Goal: Task Accomplishment & Management: Manage account settings

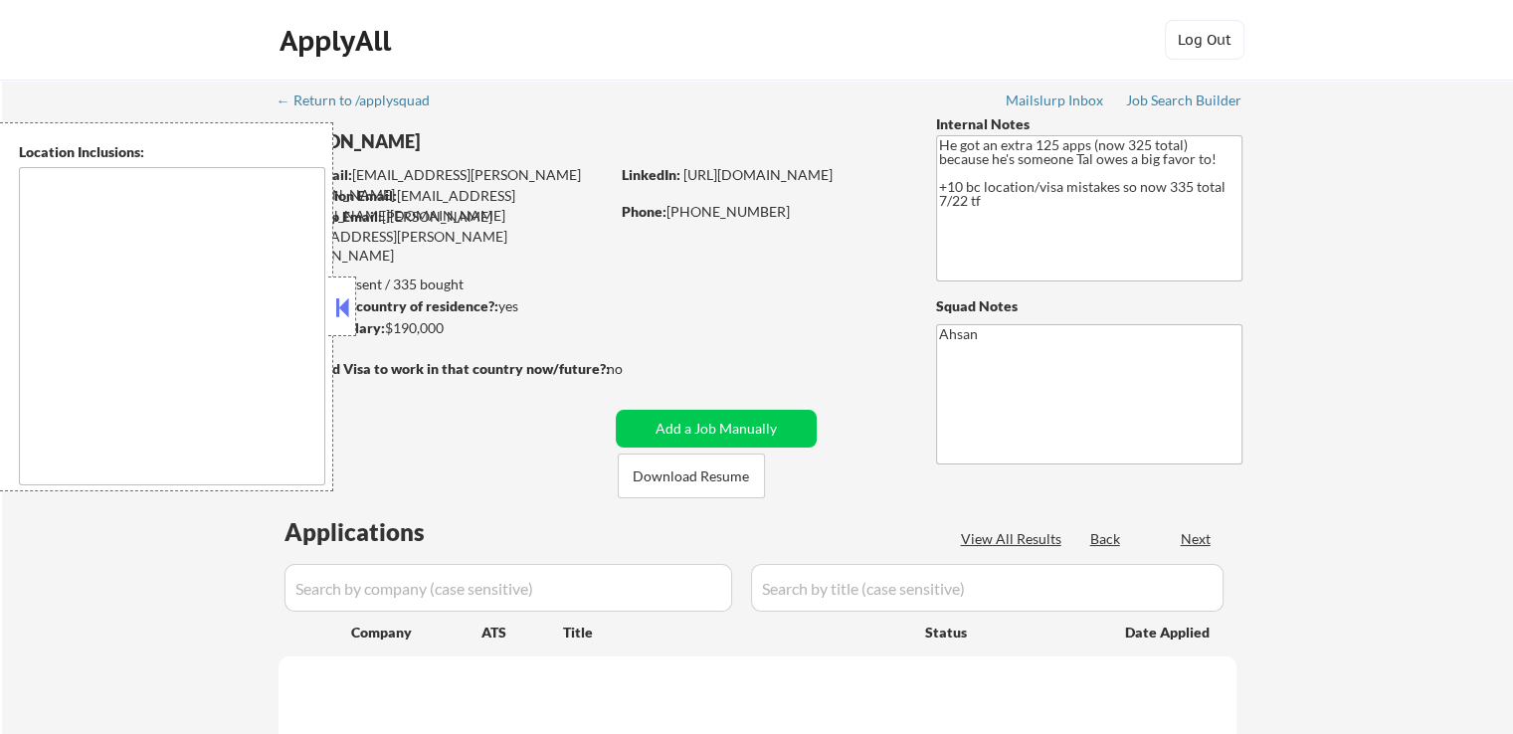
type textarea "[GEOGRAPHIC_DATA], [GEOGRAPHIC_DATA] [GEOGRAPHIC_DATA], [GEOGRAPHIC_DATA] [GEOG…"
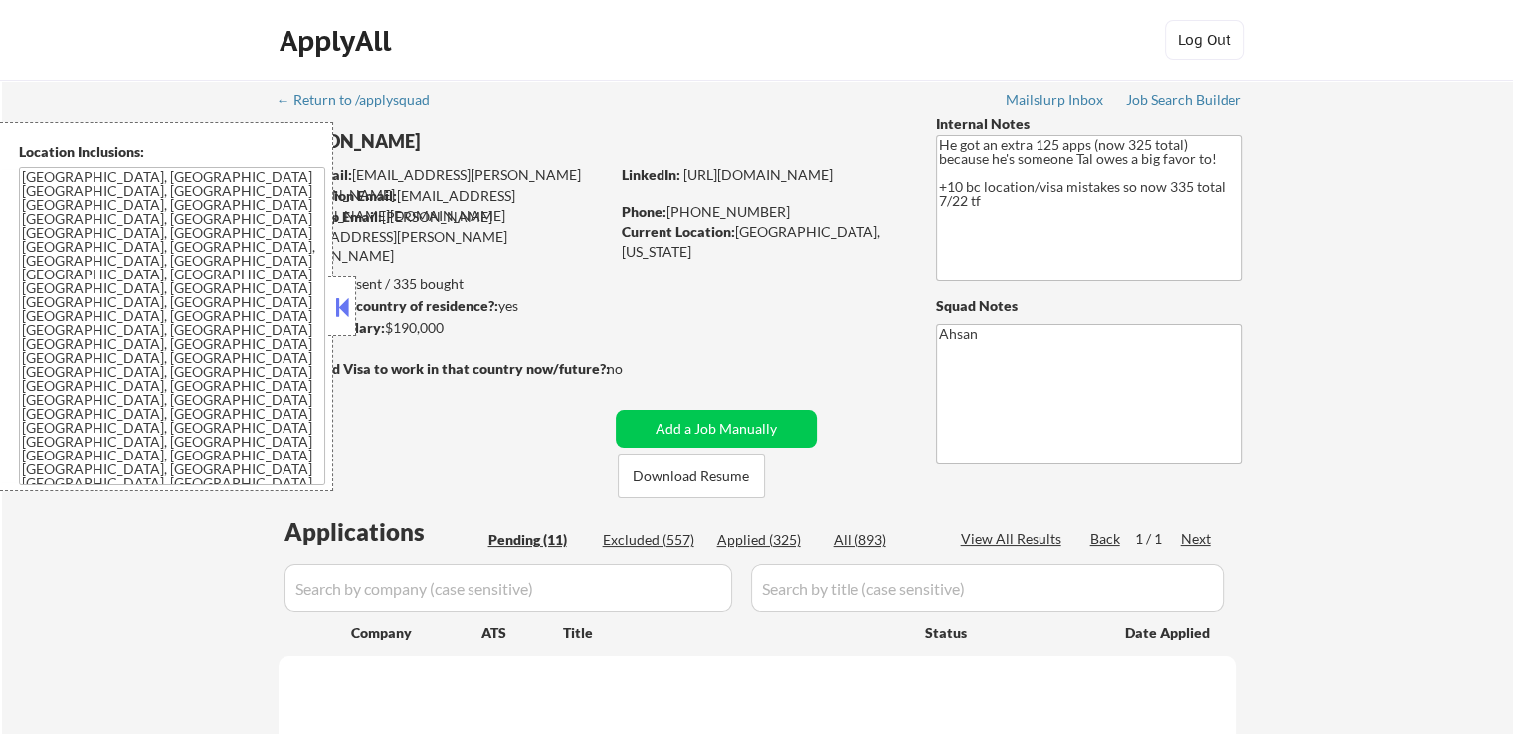
select select ""pending""
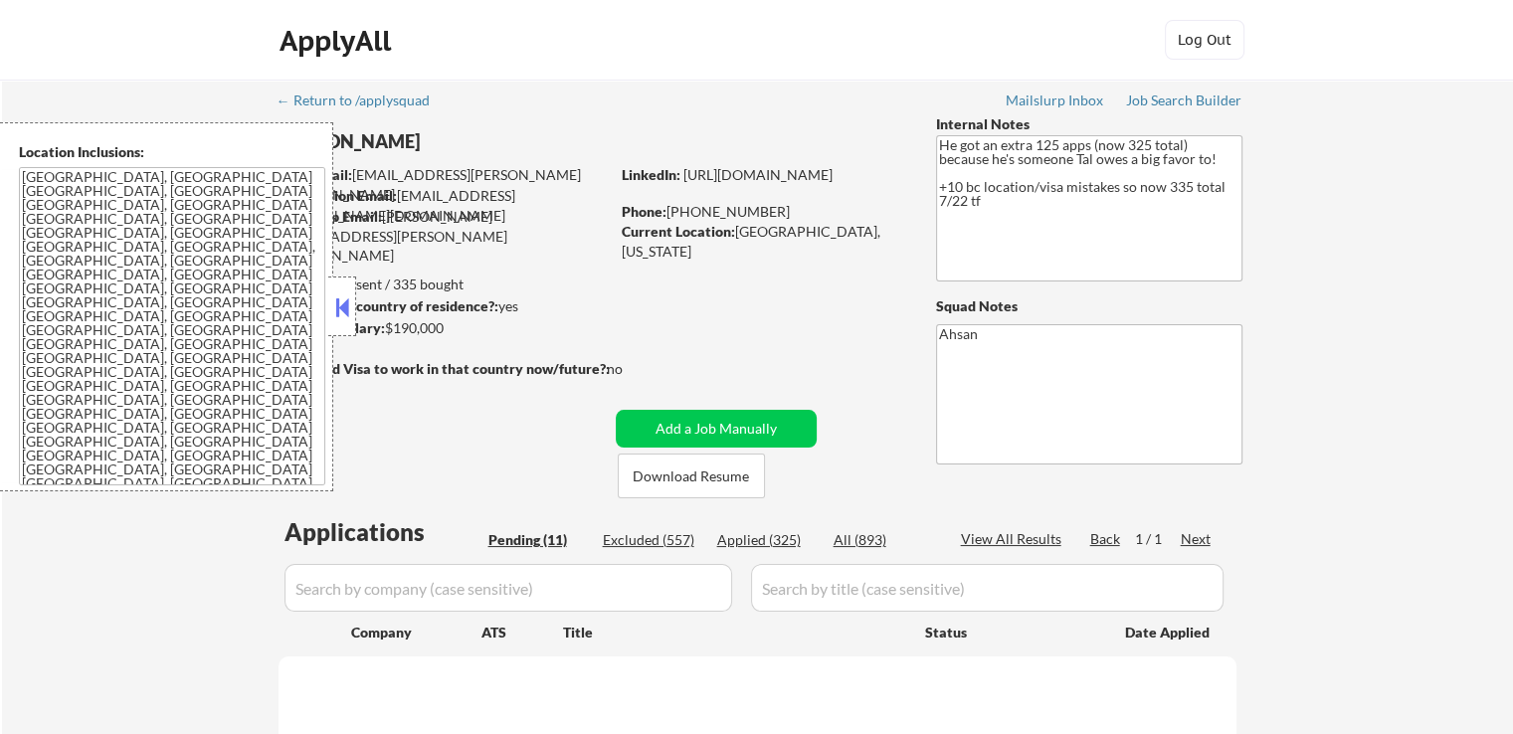
select select ""pending""
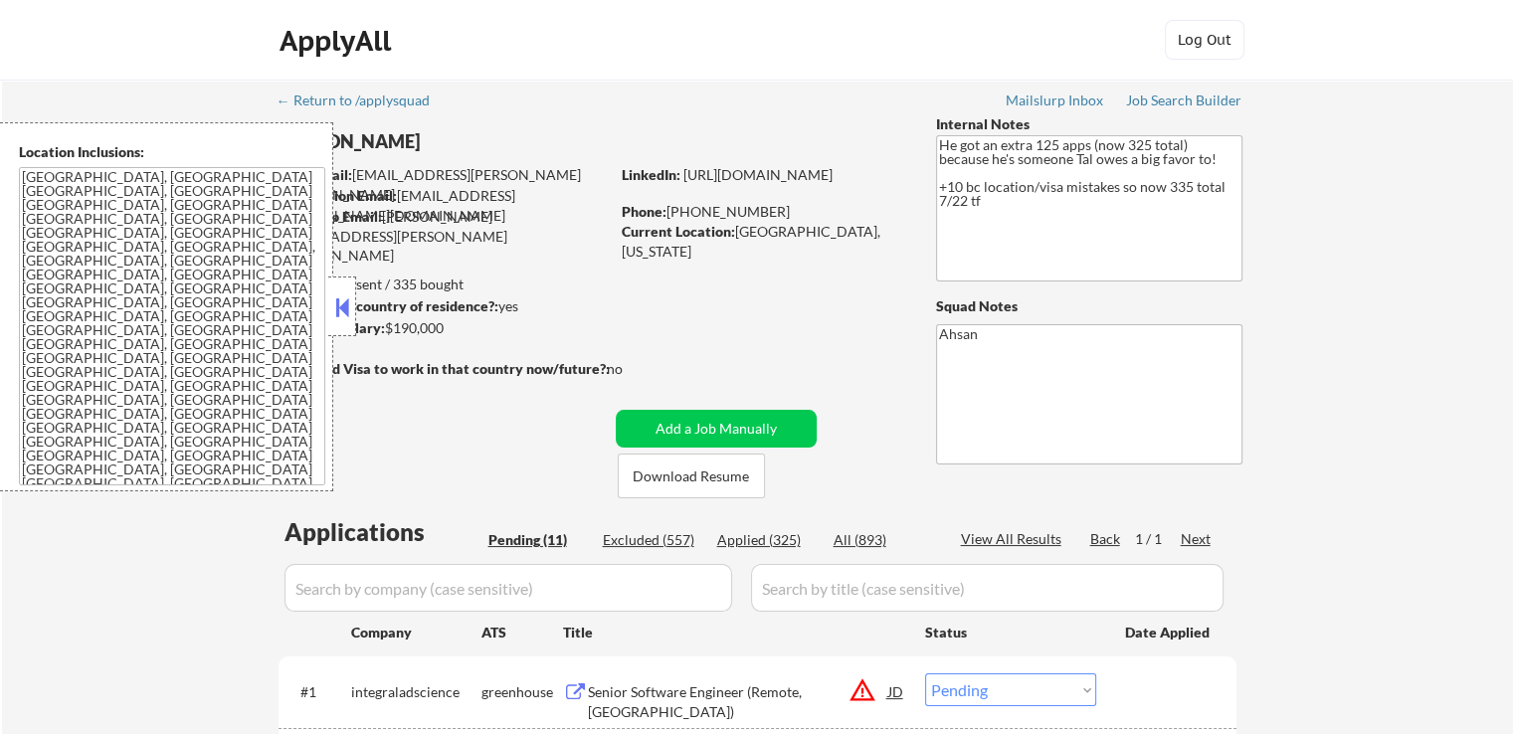
click at [348, 307] on button at bounding box center [342, 308] width 22 height 30
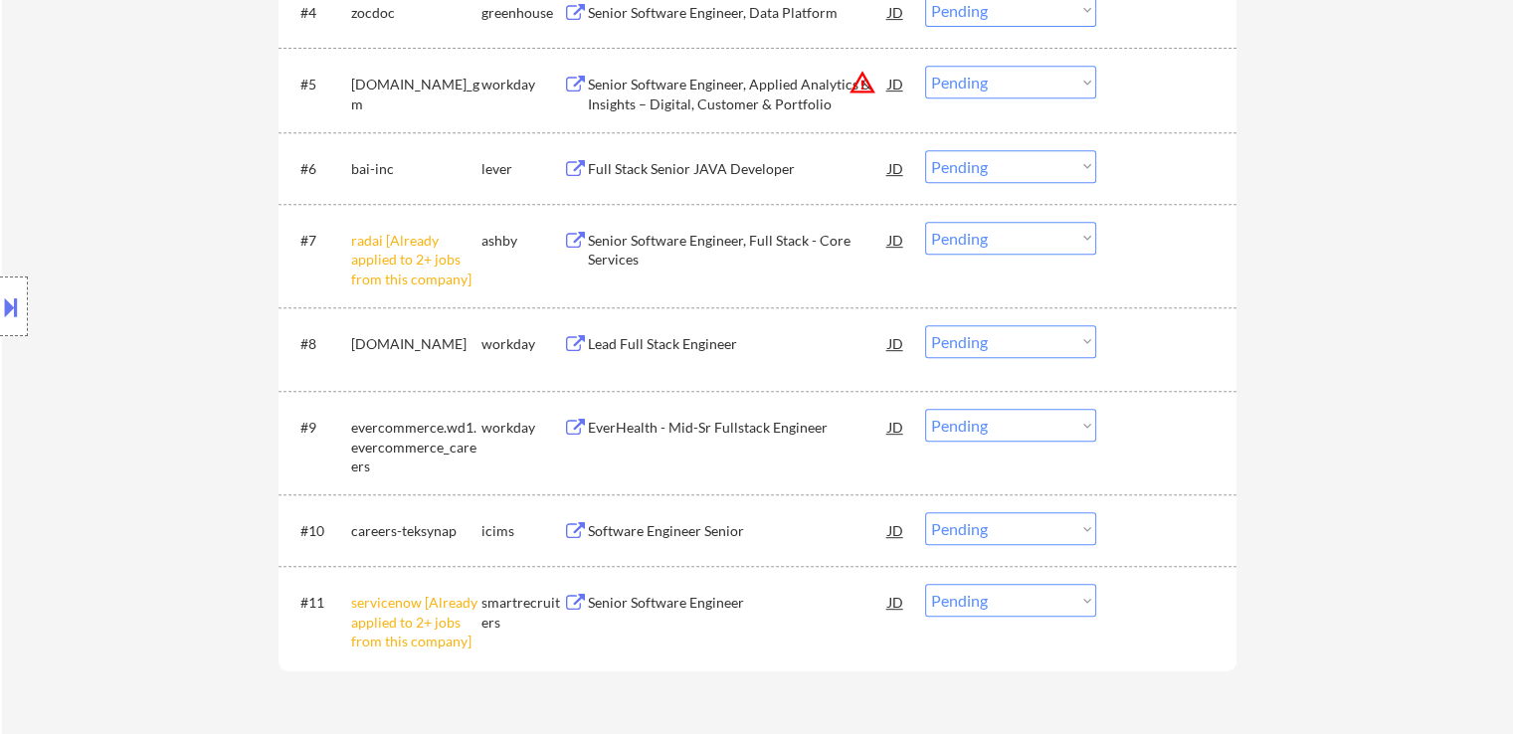
scroll to position [1194, 0]
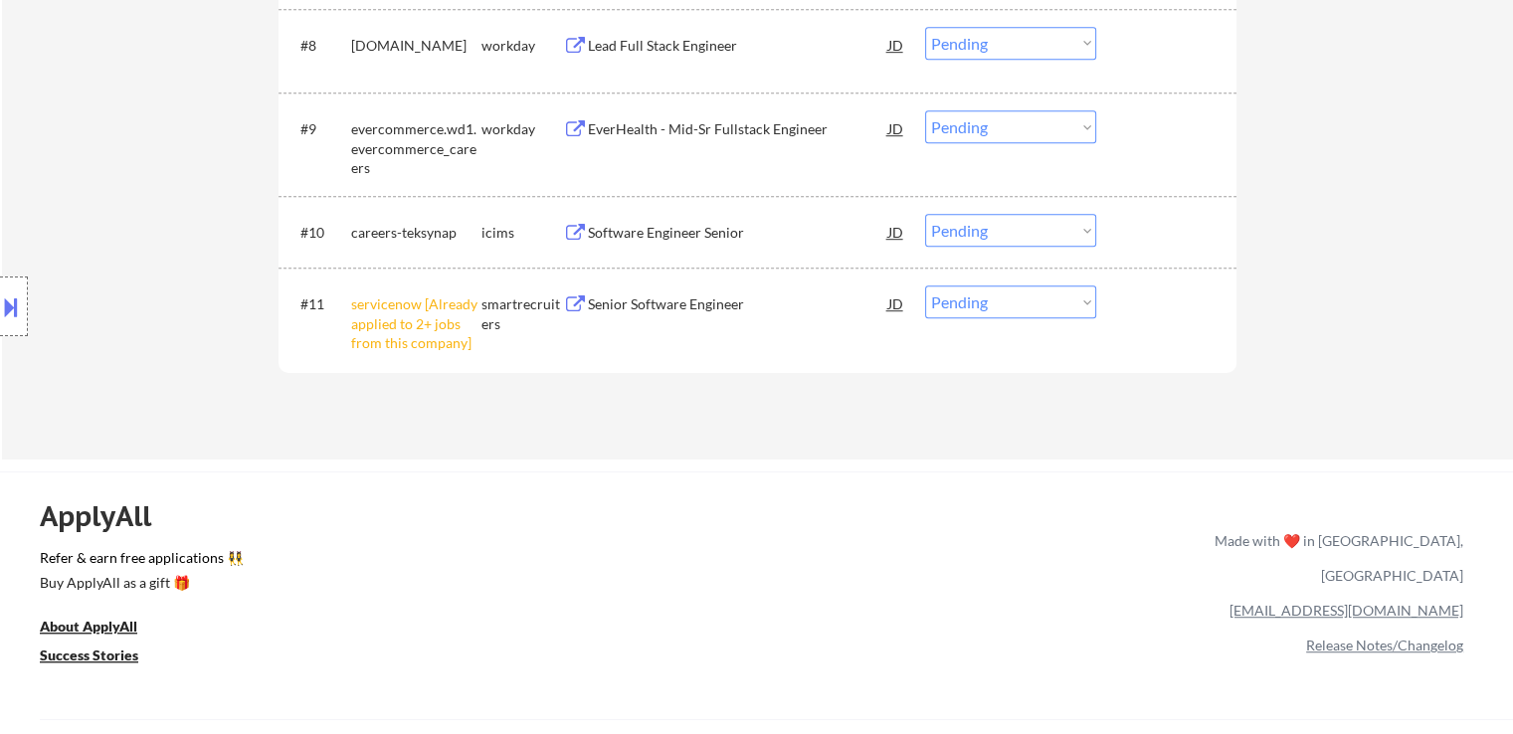
click at [988, 313] on select "Choose an option... Pending Applied Excluded (Questions) Excluded (Expired) Exc…" at bounding box center [1010, 302] width 171 height 33
click at [925, 286] on select "Choose an option... Pending Applied Excluded (Questions) Excluded (Expired) Exc…" at bounding box center [1010, 302] width 171 height 33
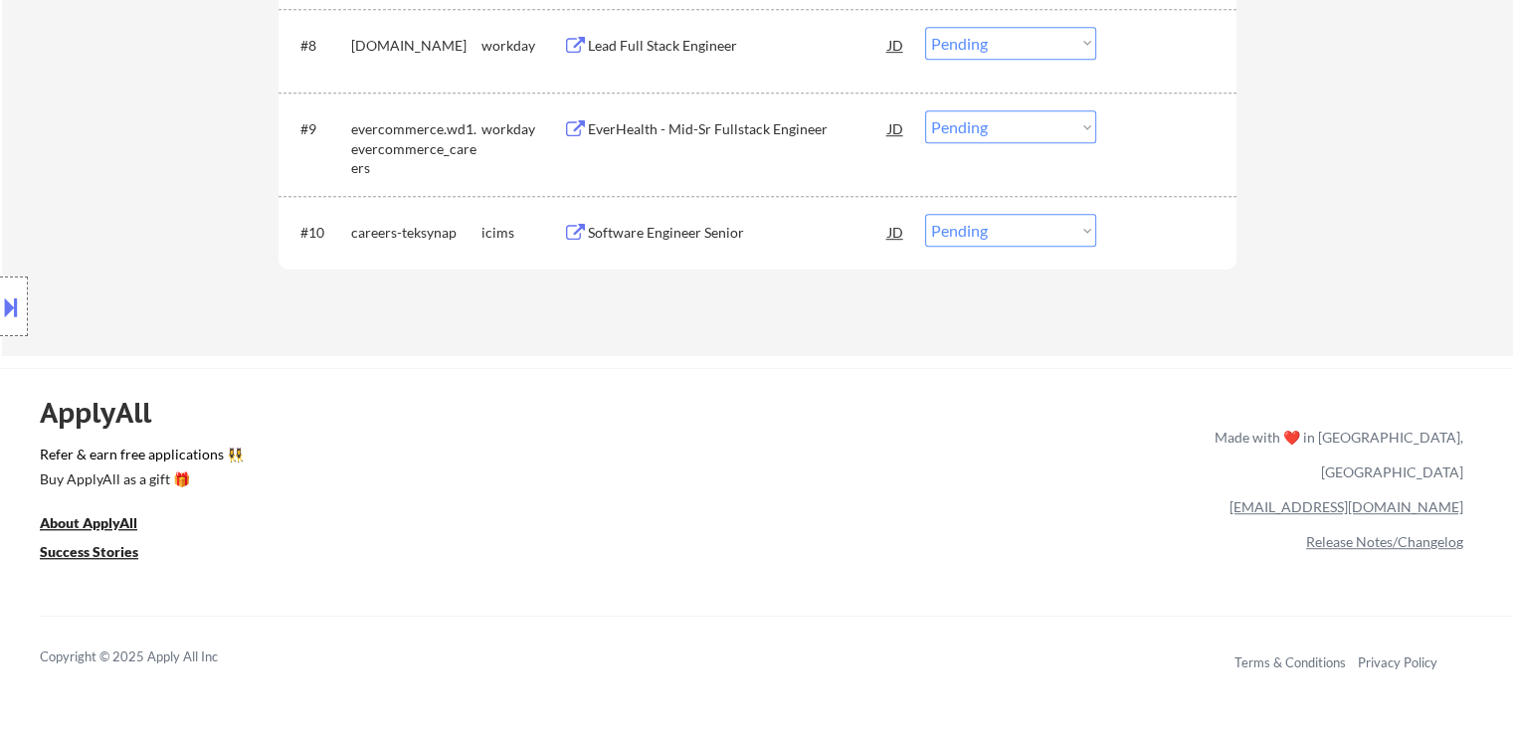
select select ""pending""
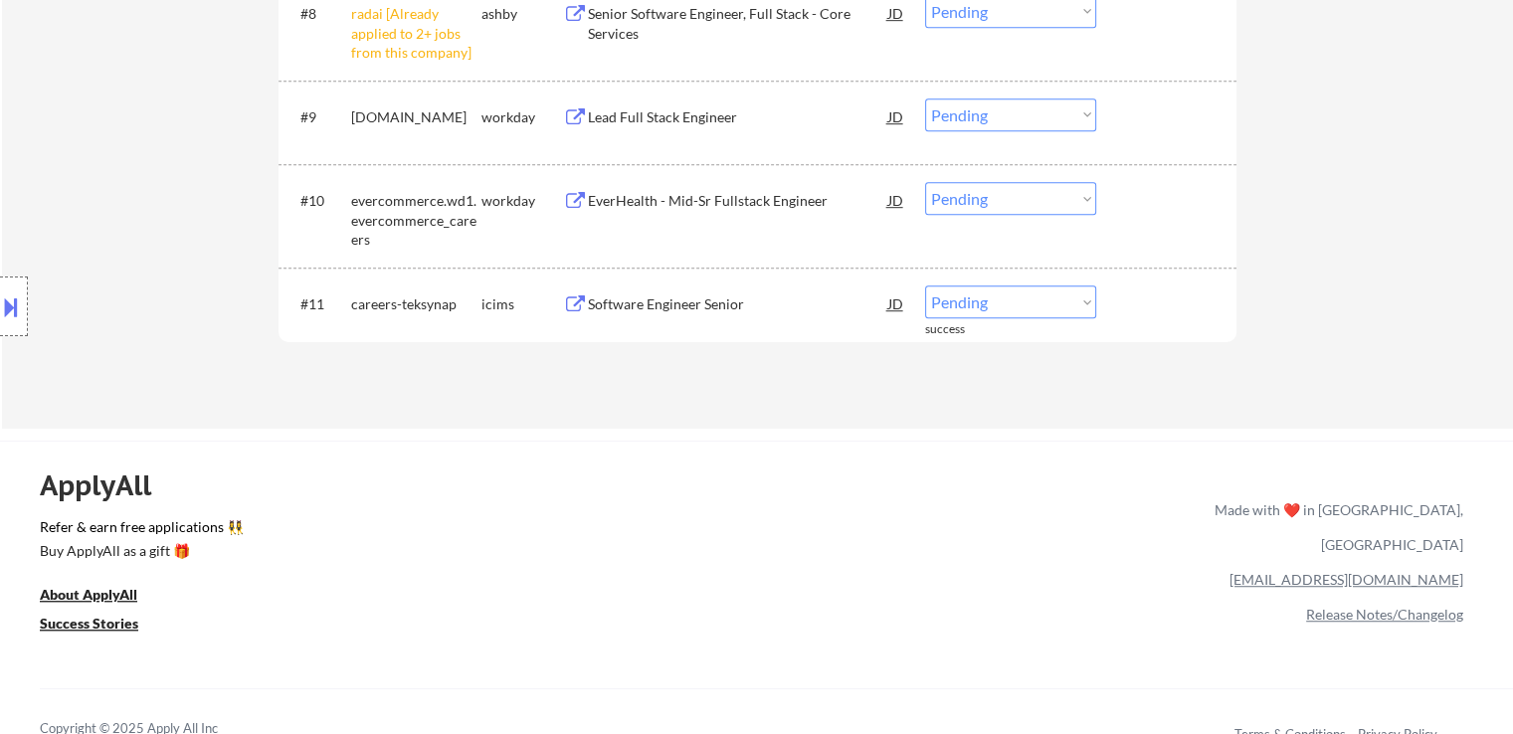
scroll to position [1094, 0]
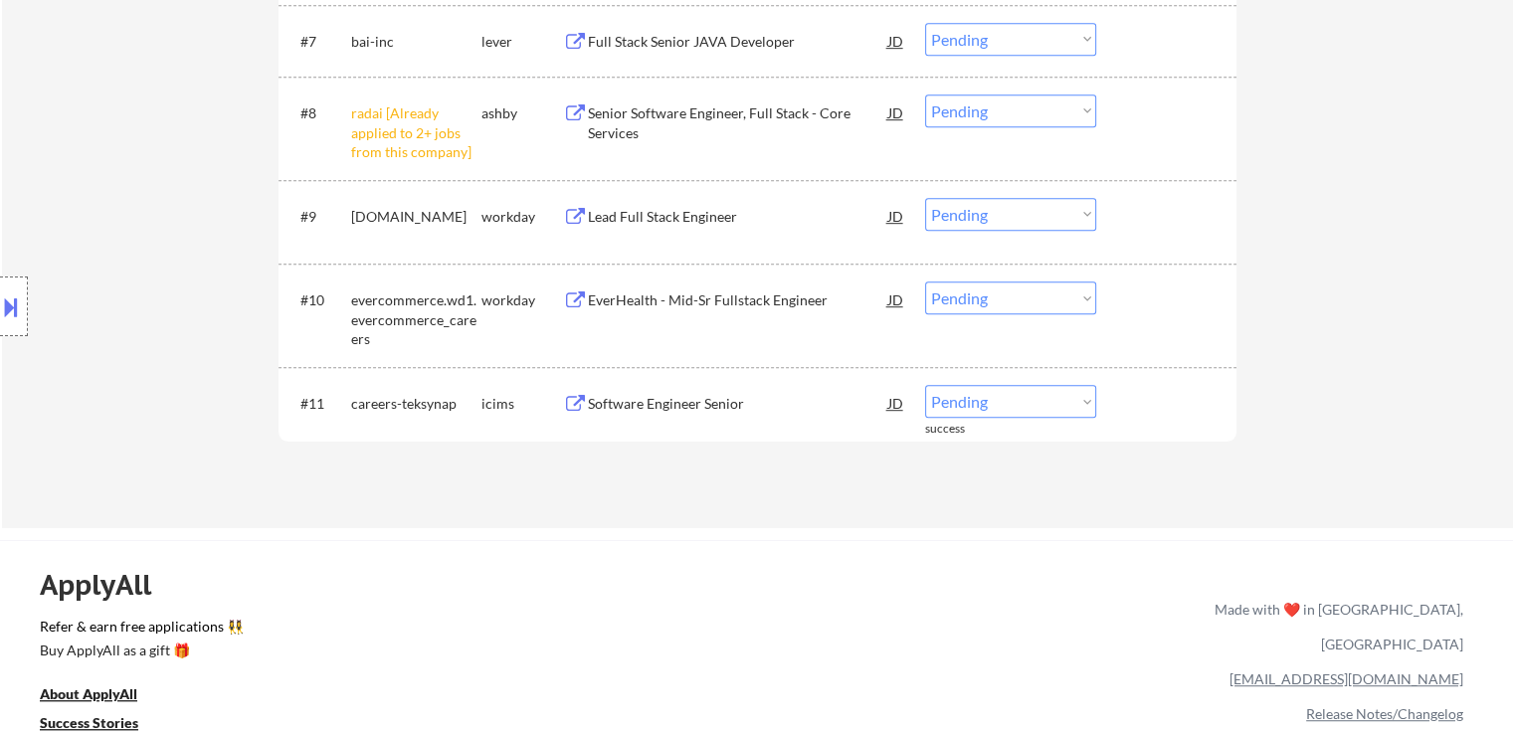
click at [965, 106] on select "Choose an option... Pending Applied Excluded (Questions) Excluded (Expired) Exc…" at bounding box center [1010, 111] width 171 height 33
click at [925, 95] on select "Choose an option... Pending Applied Excluded (Questions) Excluded (Expired) Exc…" at bounding box center [1010, 111] width 171 height 33
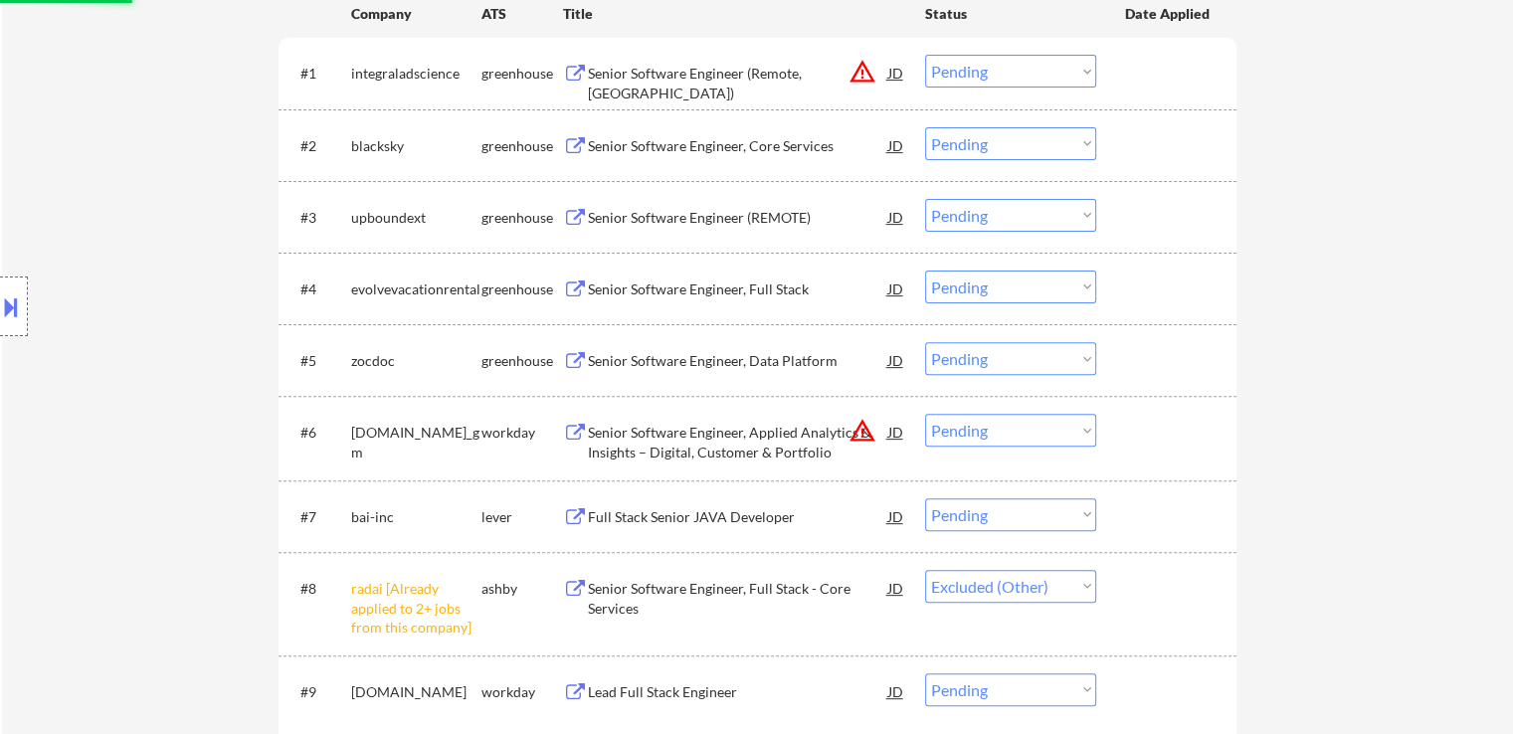
scroll to position [597, 0]
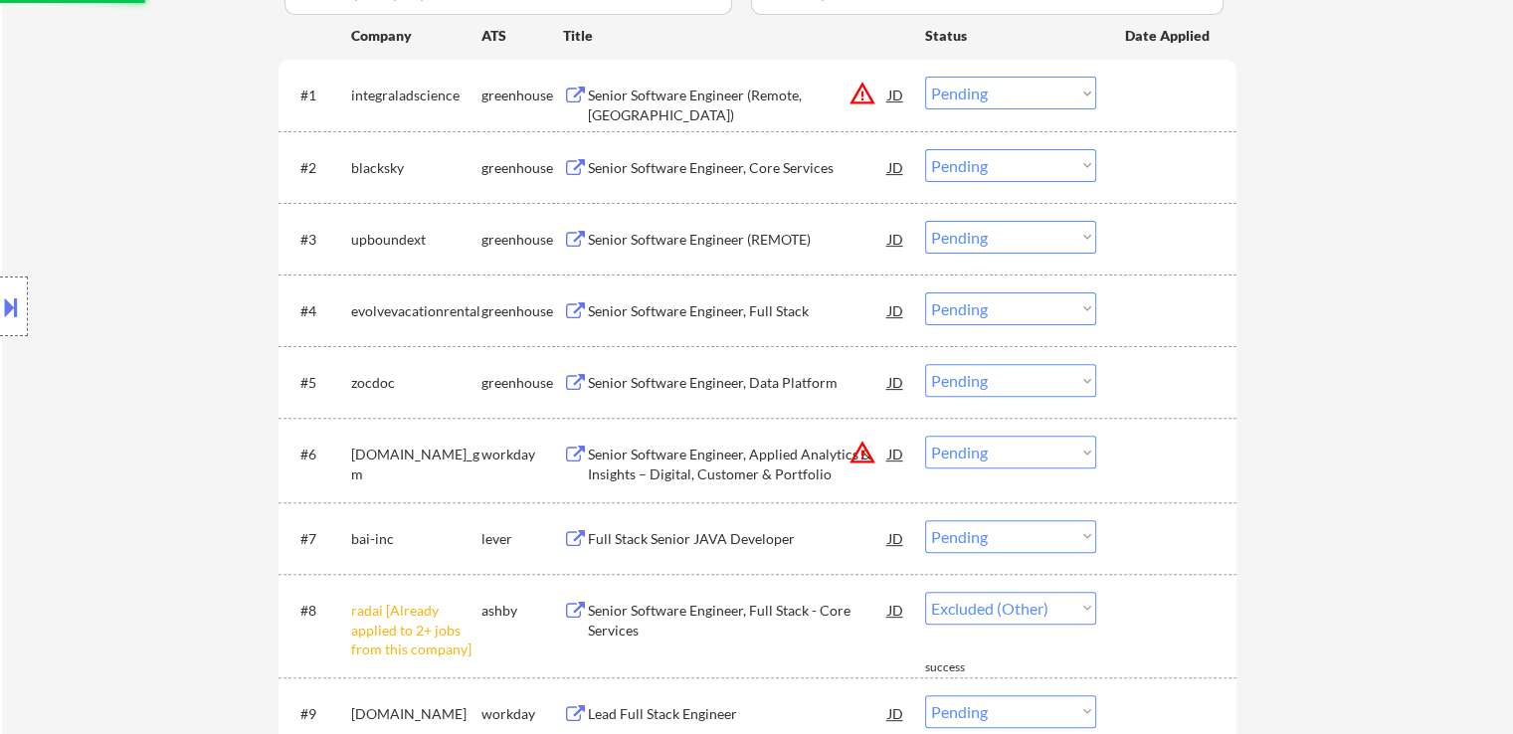
select select ""pending""
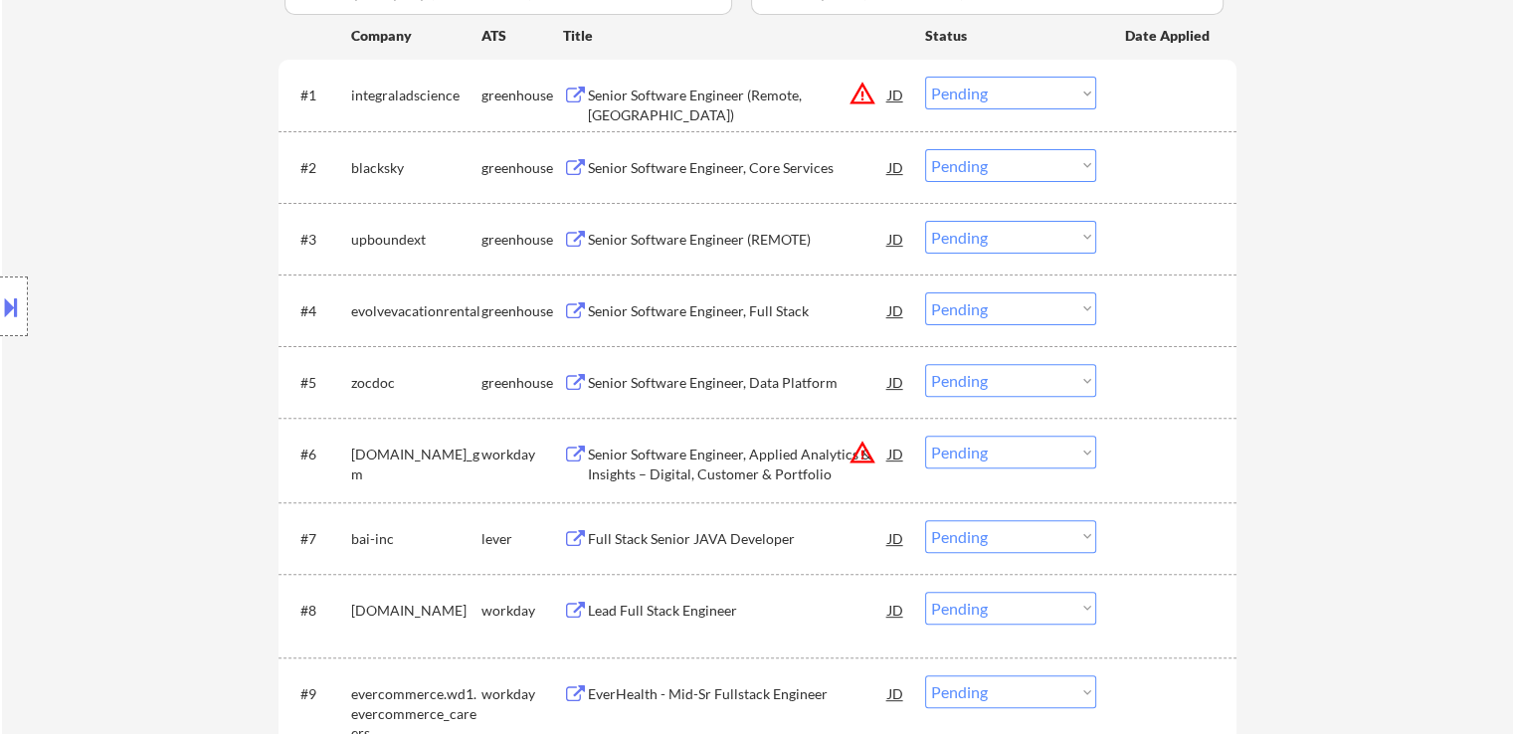
click at [629, 160] on div "Senior Software Engineer, Core Services" at bounding box center [738, 168] width 300 height 20
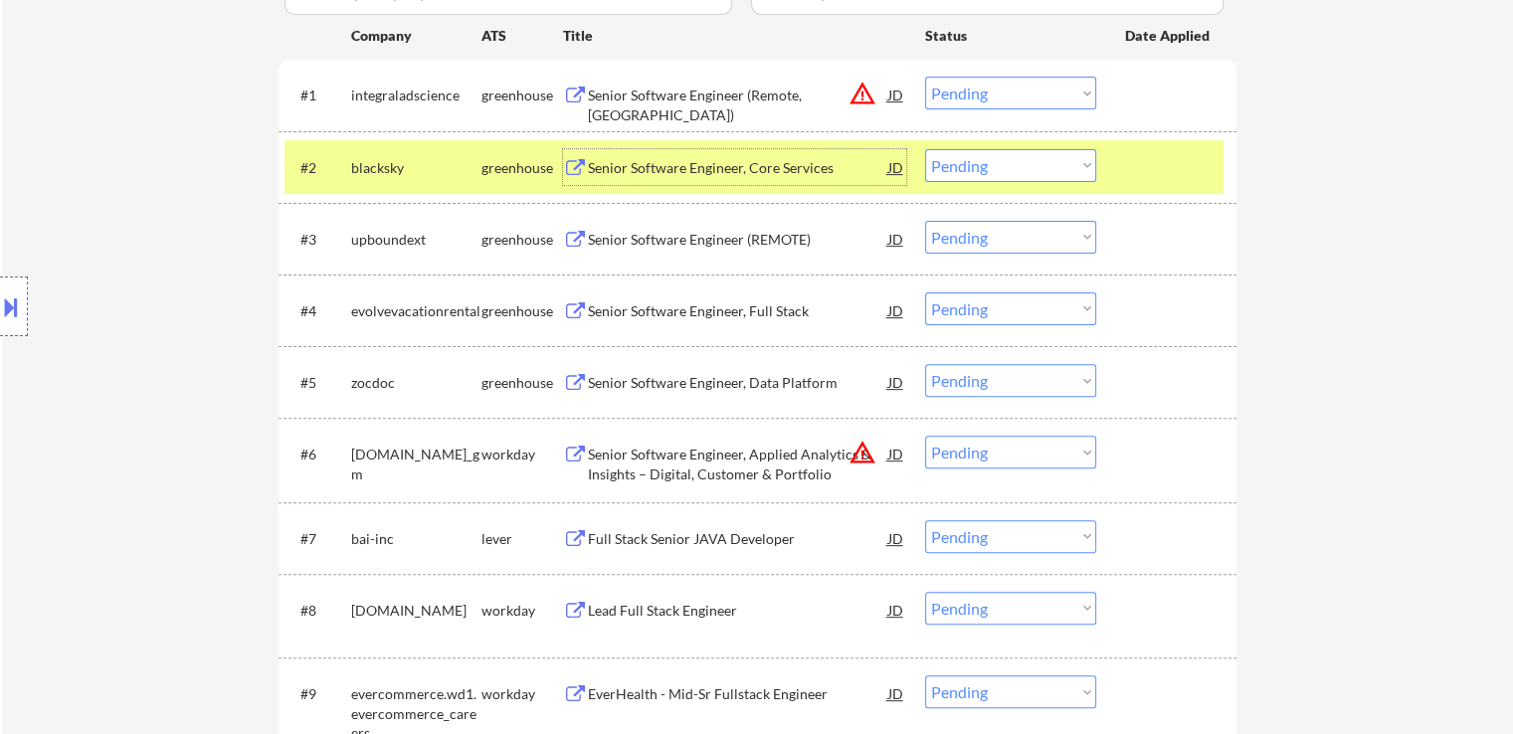
click at [12, 325] on div at bounding box center [14, 307] width 28 height 60
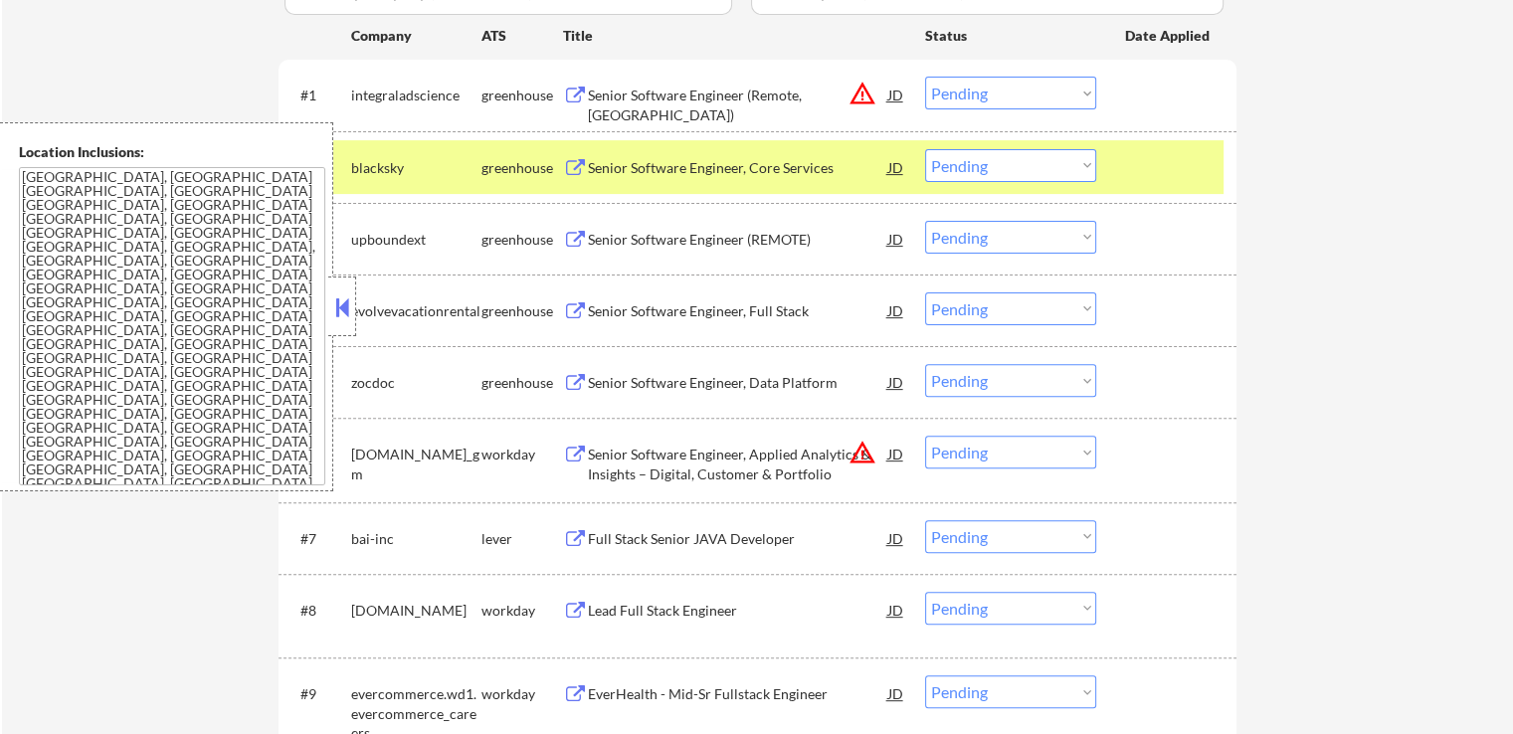
scroll to position [0, 0]
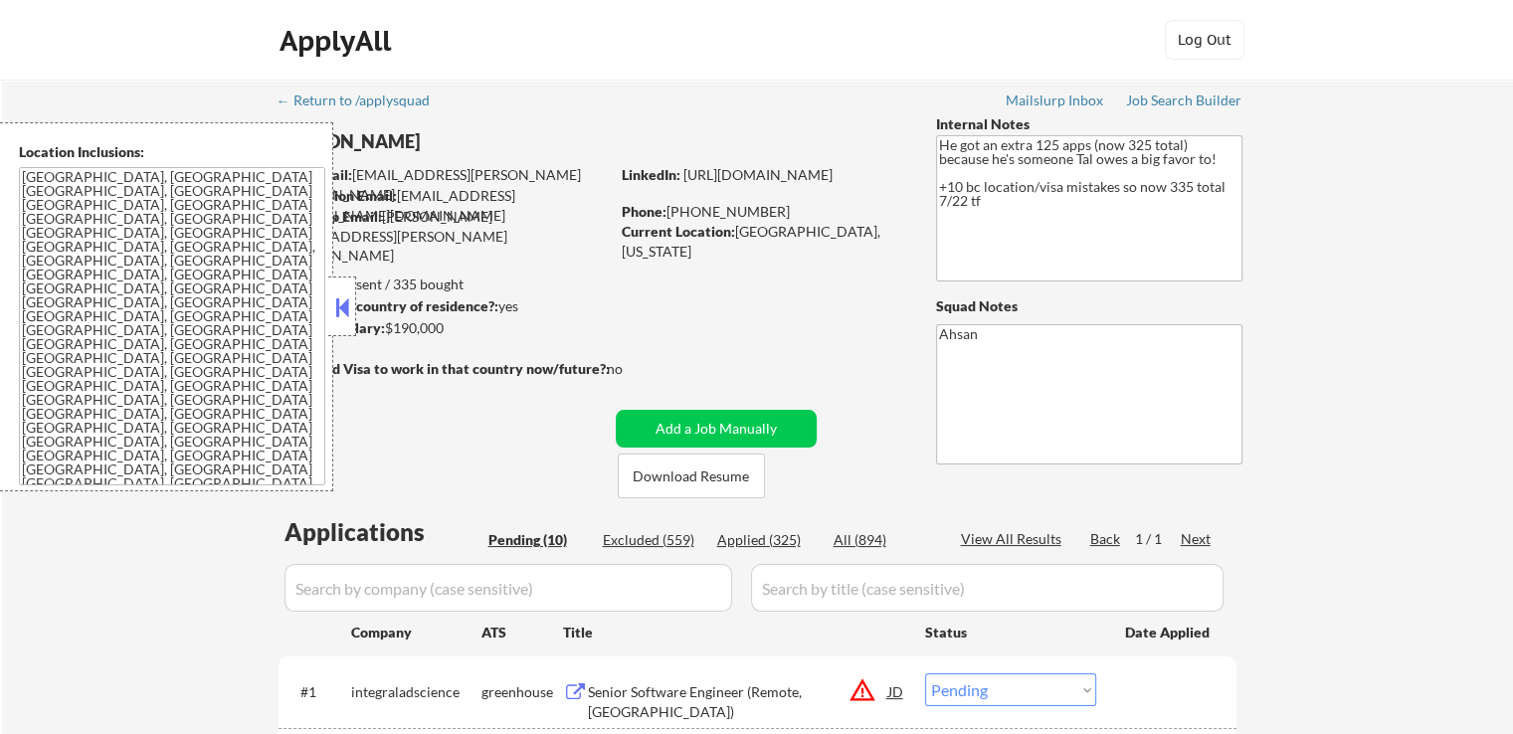
click at [342, 319] on button at bounding box center [342, 308] width 22 height 30
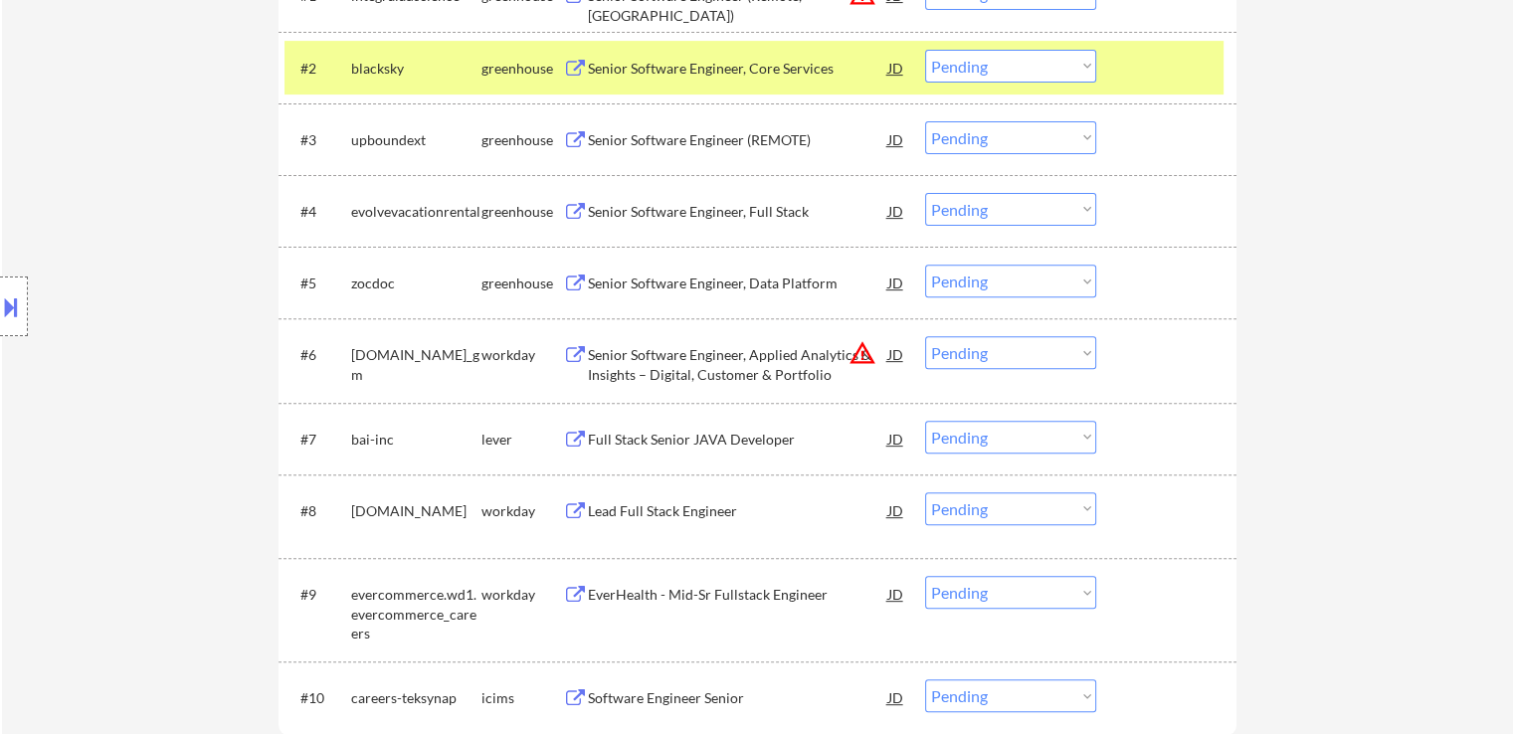
scroll to position [398, 0]
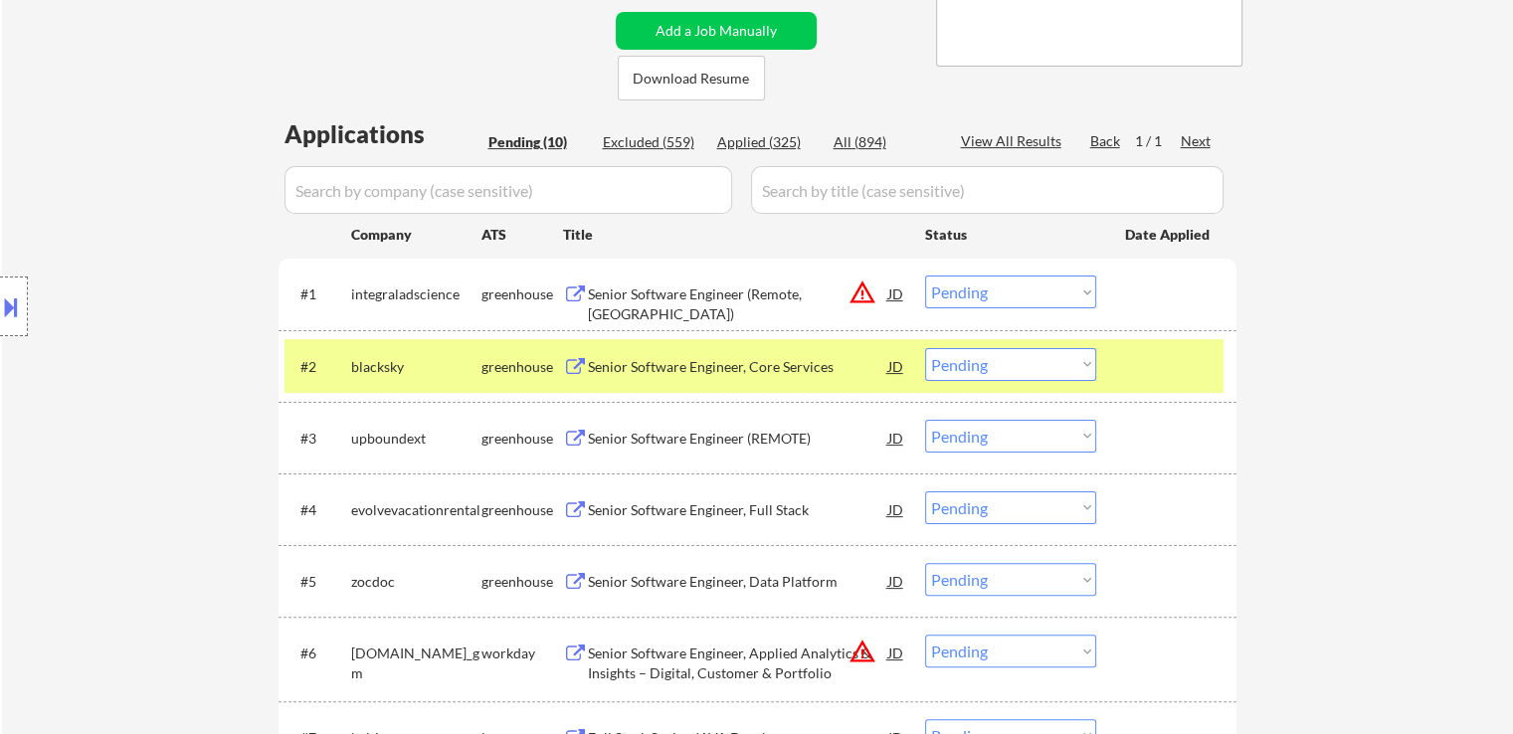
click at [982, 364] on select "Choose an option... Pending Applied Excluded (Questions) Excluded (Expired) Exc…" at bounding box center [1010, 364] width 171 height 33
click at [925, 348] on select "Choose an option... Pending Applied Excluded (Questions) Excluded (Expired) Exc…" at bounding box center [1010, 364] width 171 height 33
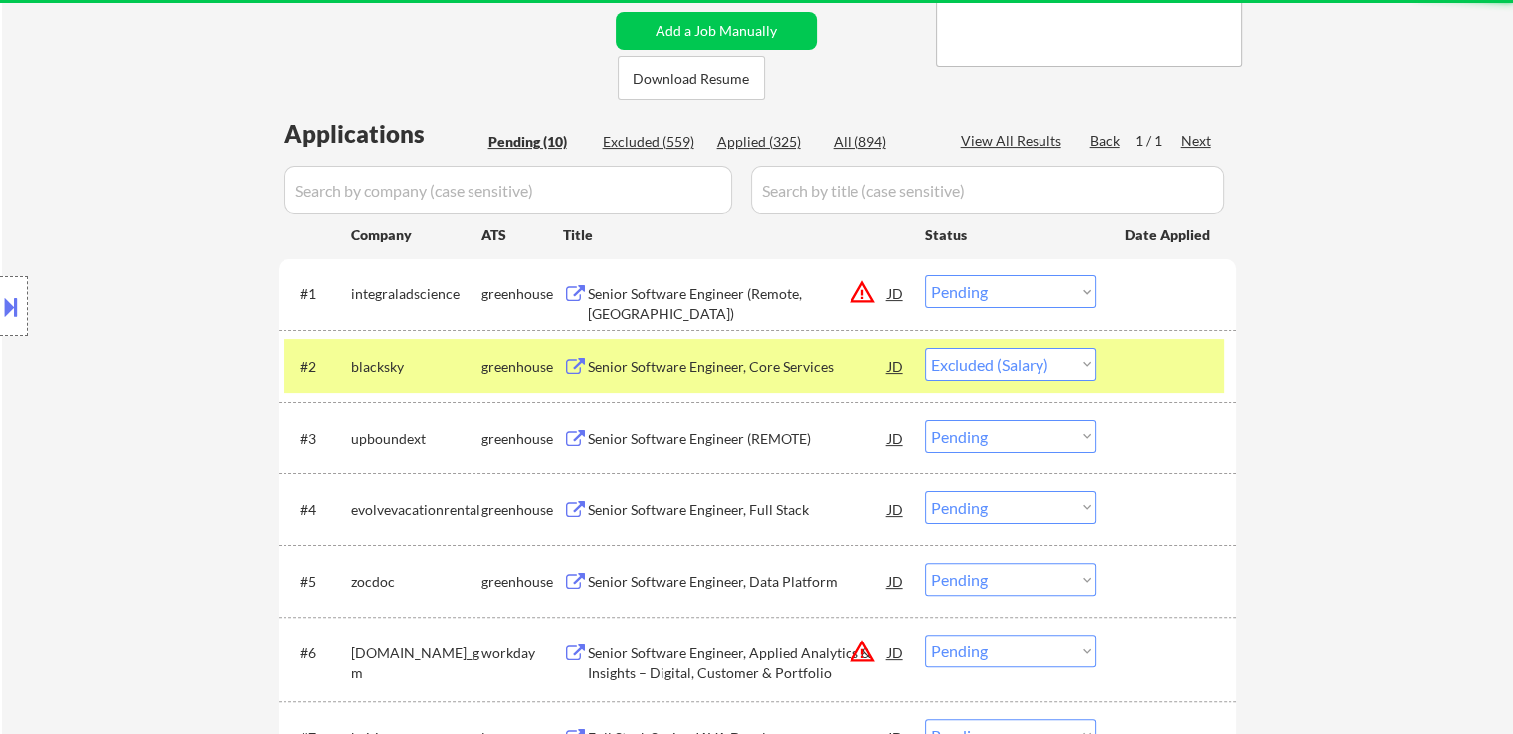
select select ""pending""
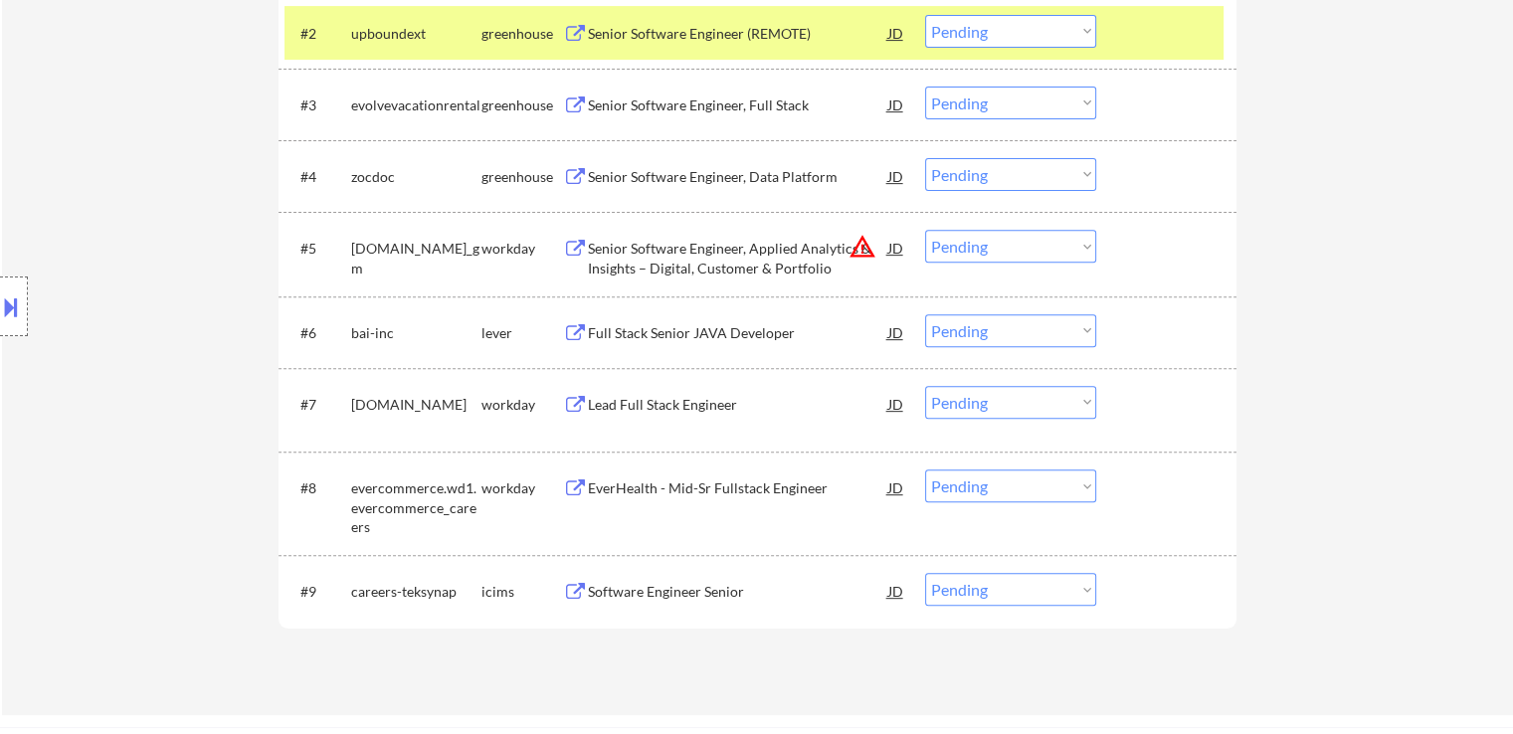
scroll to position [696, 0]
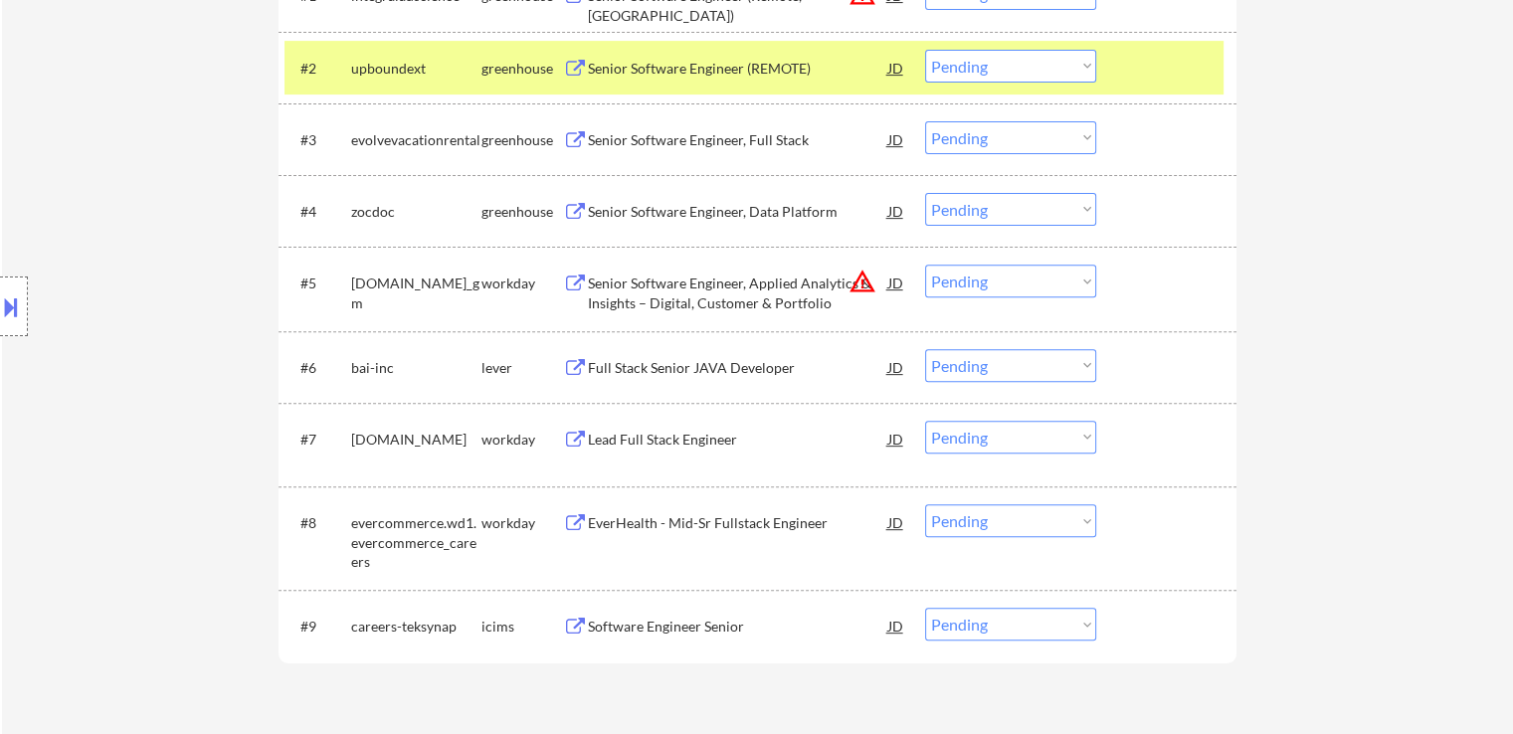
click at [645, 351] on div "Full Stack Senior JAVA Developer" at bounding box center [738, 367] width 300 height 36
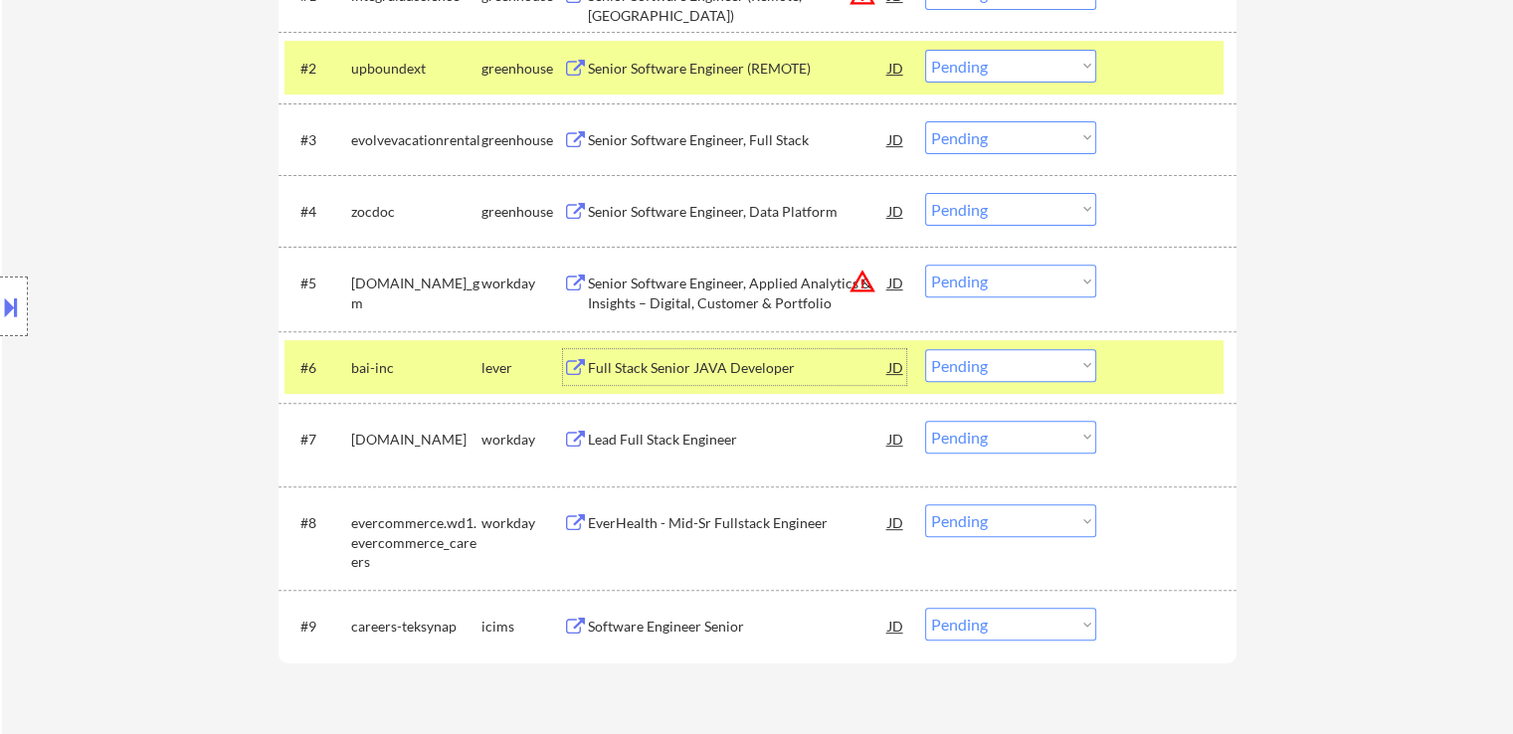
click at [987, 368] on select "Choose an option... Pending Applied Excluded (Questions) Excluded (Expired) Exc…" at bounding box center [1010, 365] width 171 height 33
click at [925, 349] on select "Choose an option... Pending Applied Excluded (Questions) Excluded (Expired) Exc…" at bounding box center [1010, 365] width 171 height 33
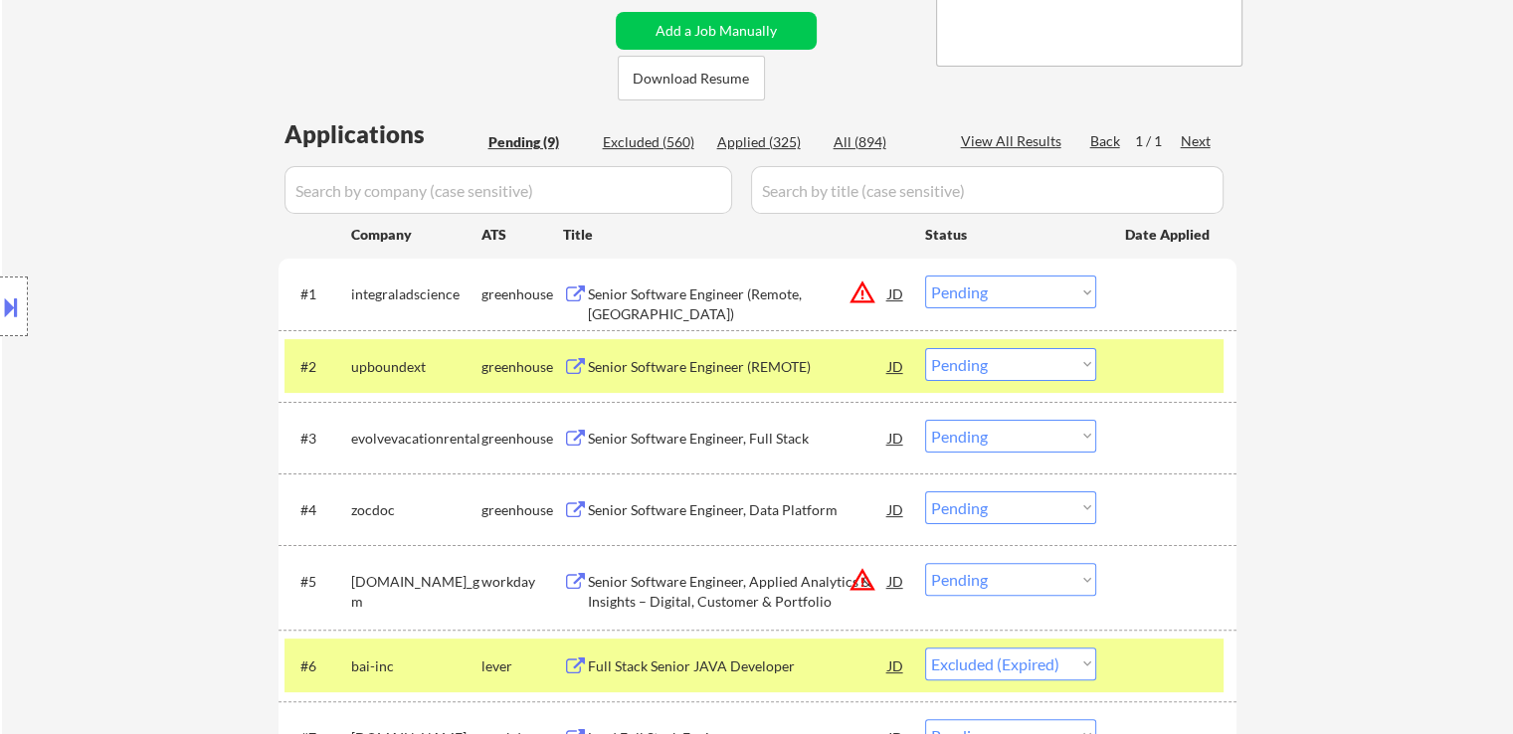
scroll to position [497, 0]
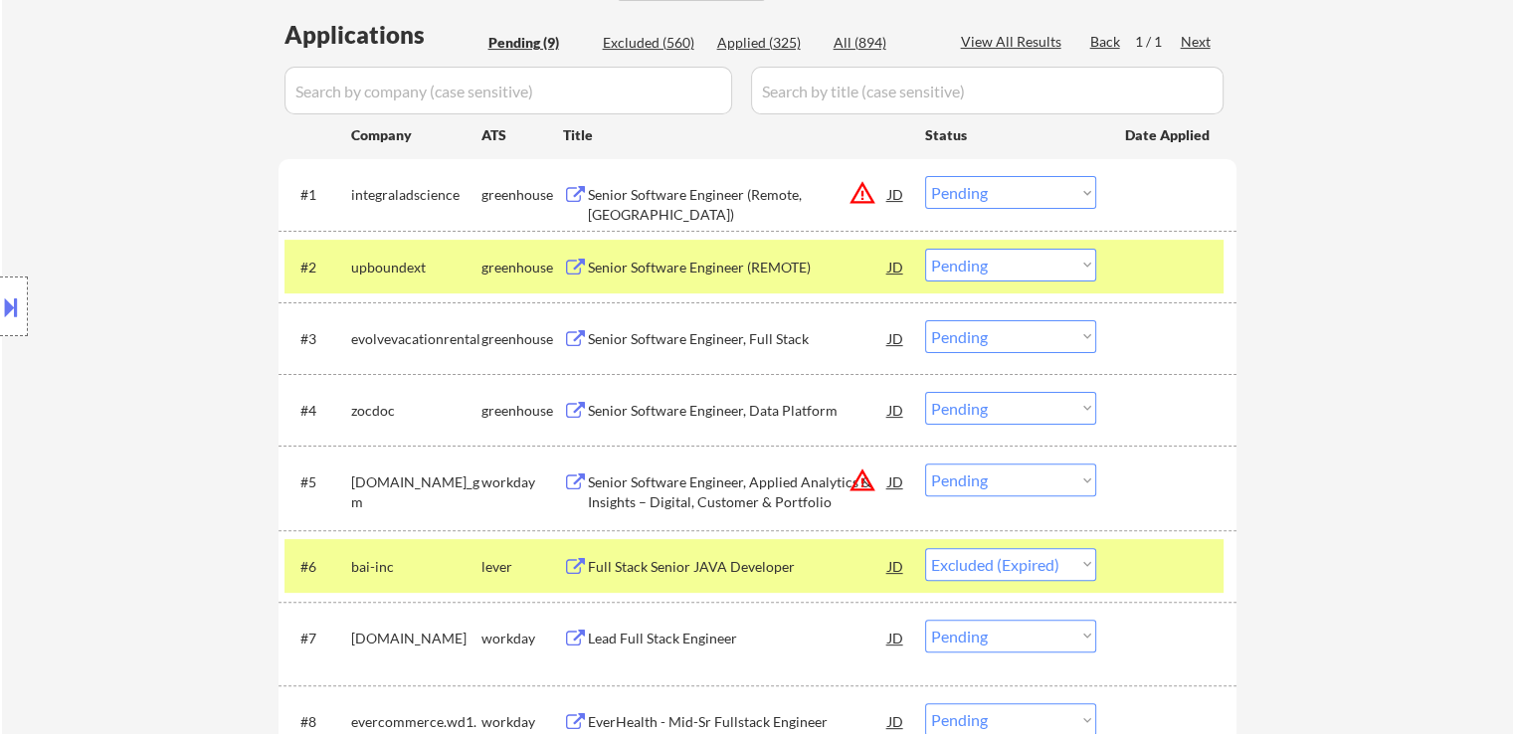
select select ""pending""
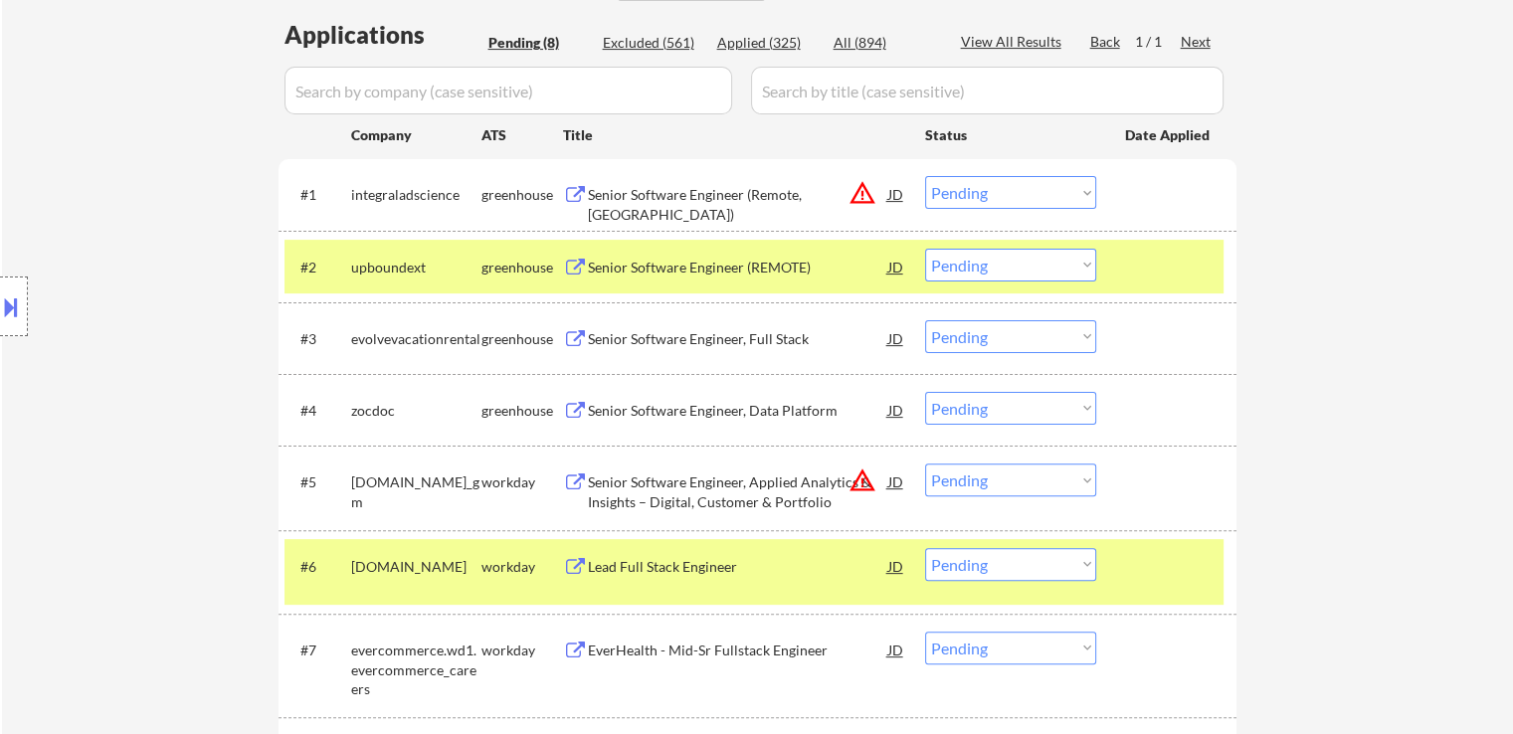
click at [673, 264] on div "Senior Software Engineer (REMOTE)" at bounding box center [738, 268] width 300 height 20
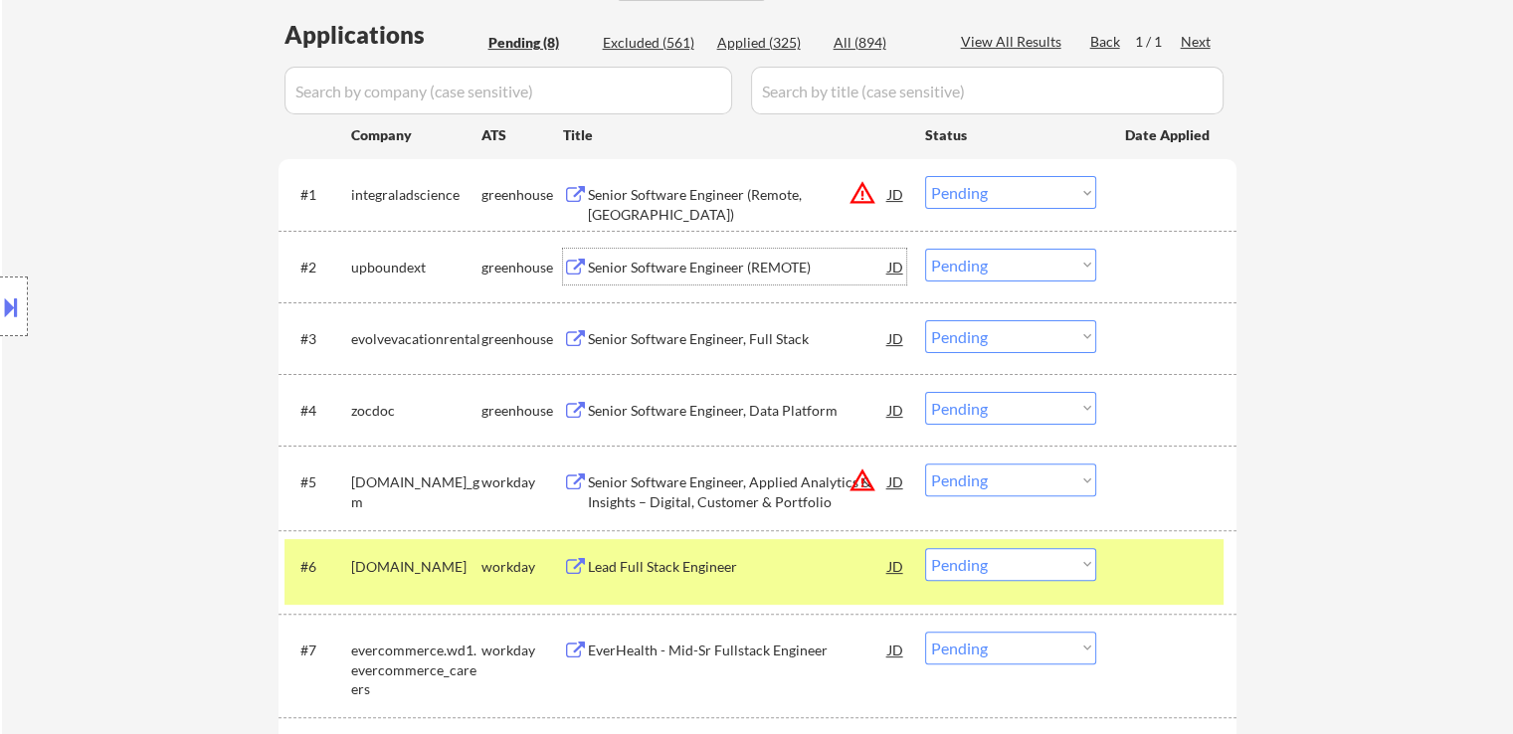
click at [0, 315] on button at bounding box center [11, 307] width 22 height 33
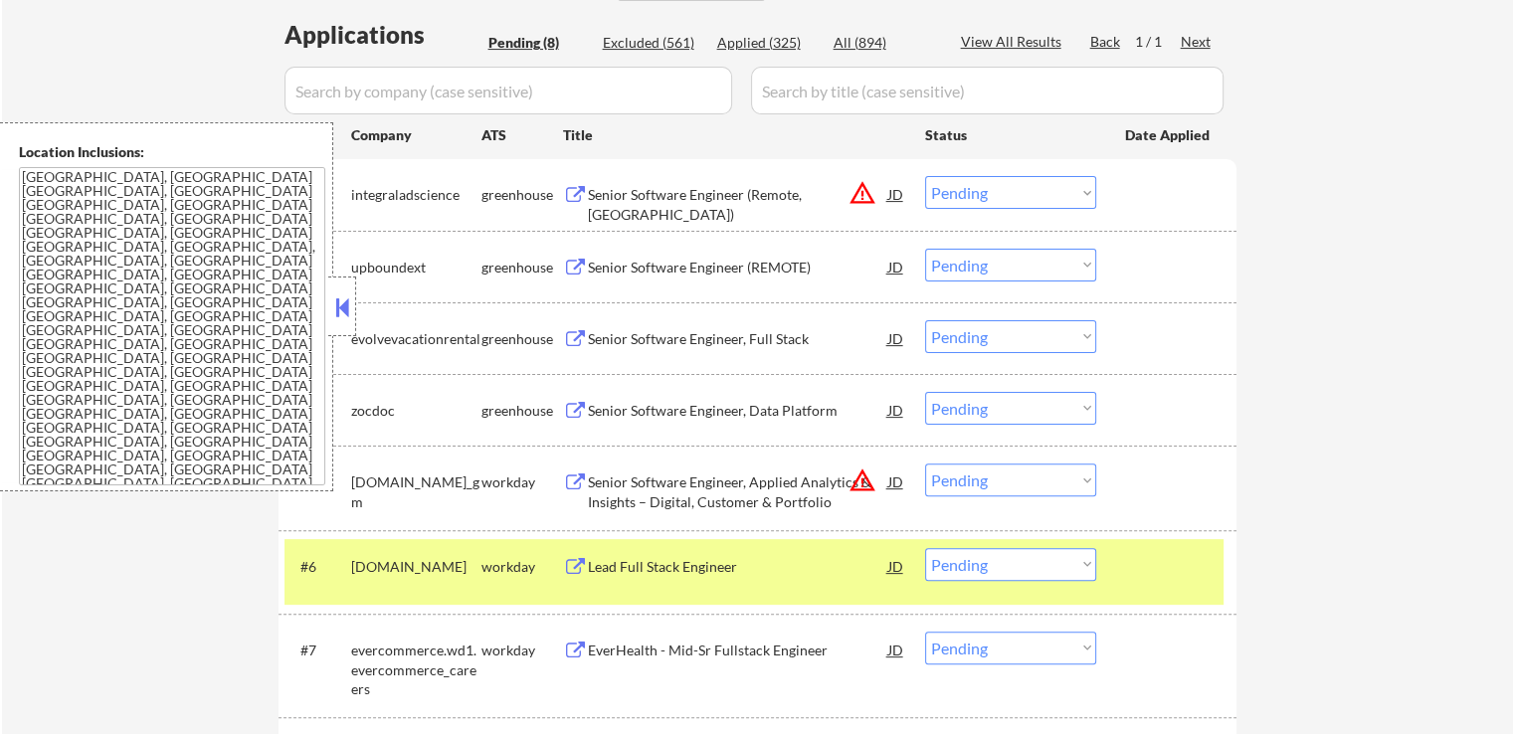
click at [351, 296] on button at bounding box center [342, 308] width 22 height 30
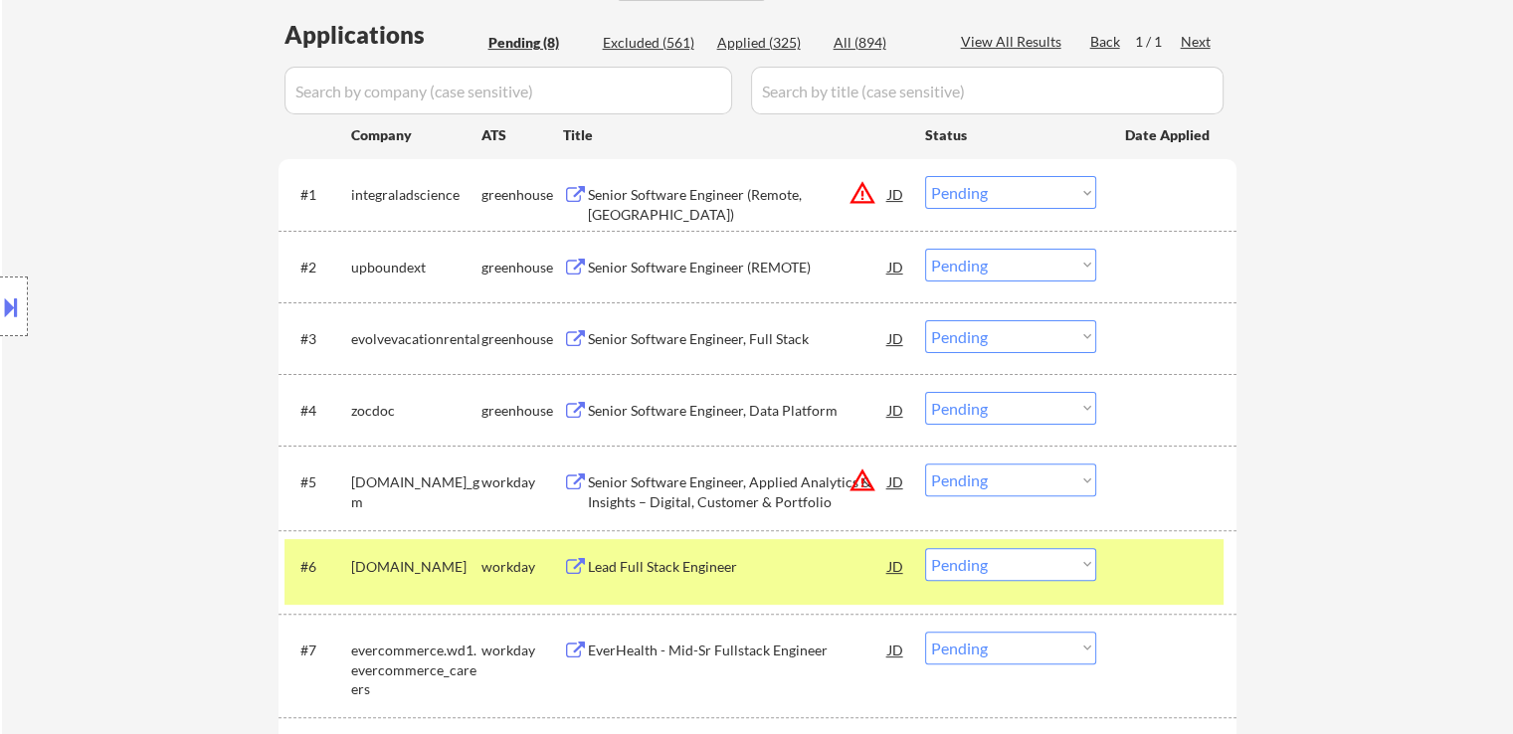
click at [1007, 269] on select "Choose an option... Pending Applied Excluded (Questions) Excluded (Expired) Exc…" at bounding box center [1010, 265] width 171 height 33
click at [925, 249] on select "Choose an option... Pending Applied Excluded (Questions) Excluded (Expired) Exc…" at bounding box center [1010, 265] width 171 height 33
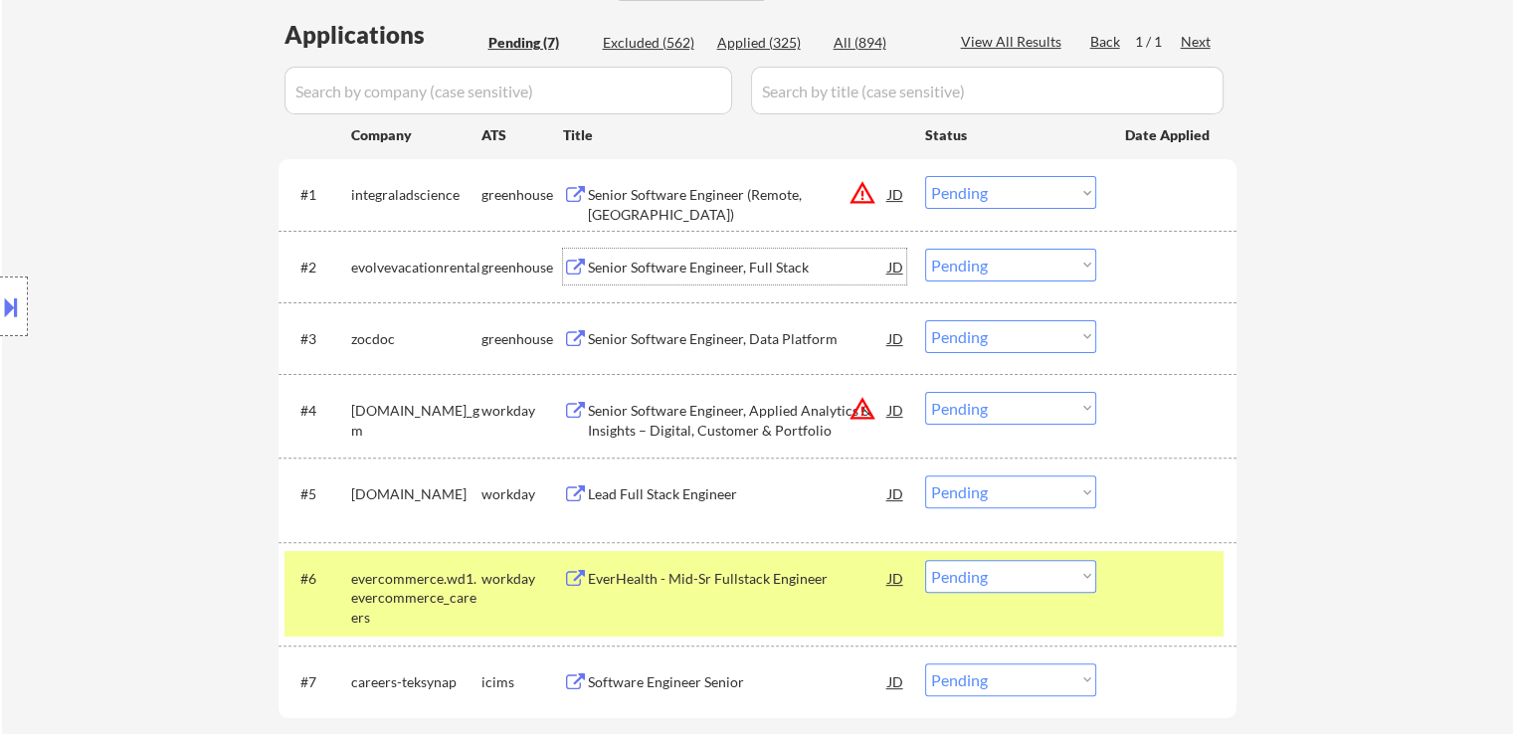
click at [709, 266] on div "Senior Software Engineer, Full Stack" at bounding box center [738, 268] width 300 height 20
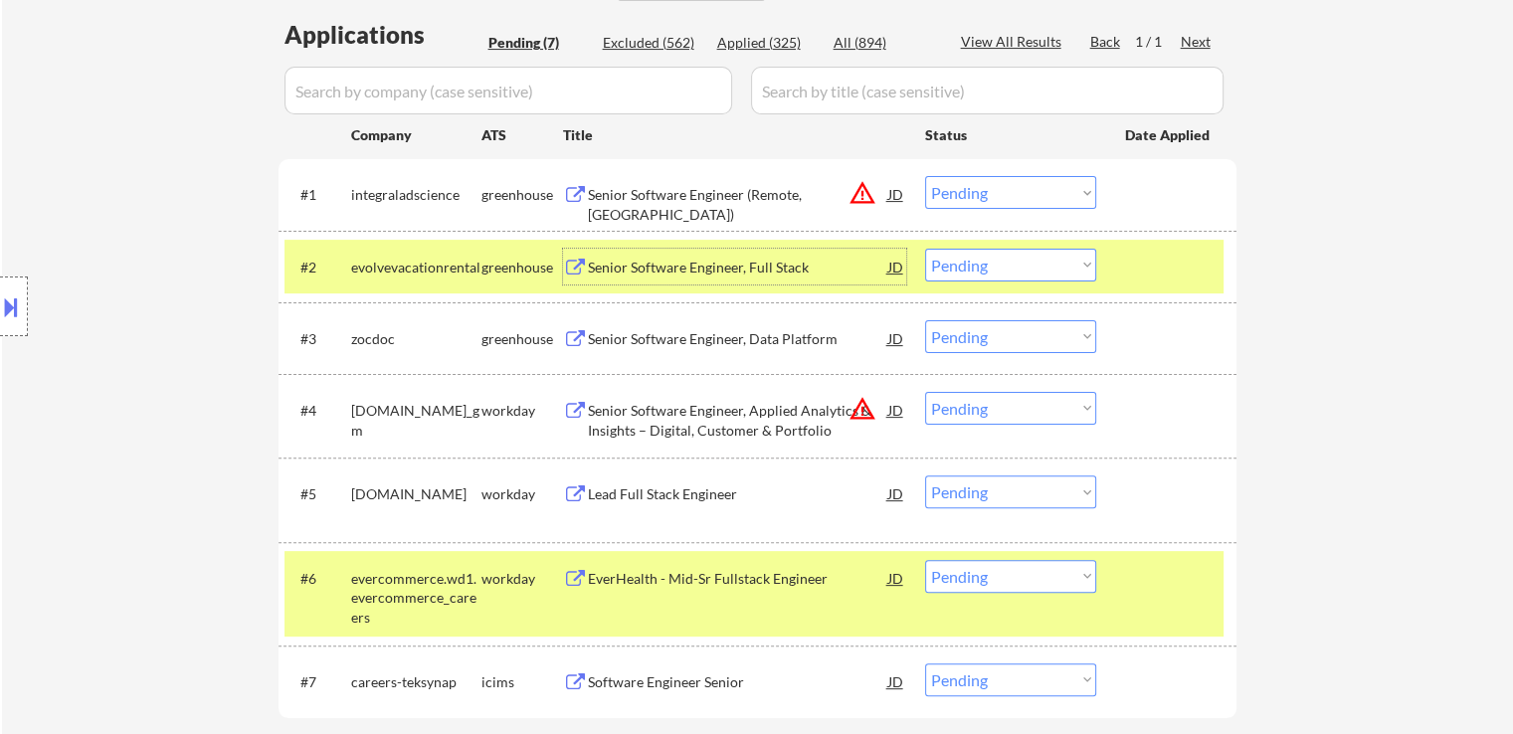
click at [955, 268] on select "Choose an option... Pending Applied Excluded (Questions) Excluded (Expired) Exc…" at bounding box center [1010, 265] width 171 height 33
click at [925, 249] on select "Choose an option... Pending Applied Excluded (Questions) Excluded (Expired) Exc…" at bounding box center [1010, 265] width 171 height 33
select select ""pending""
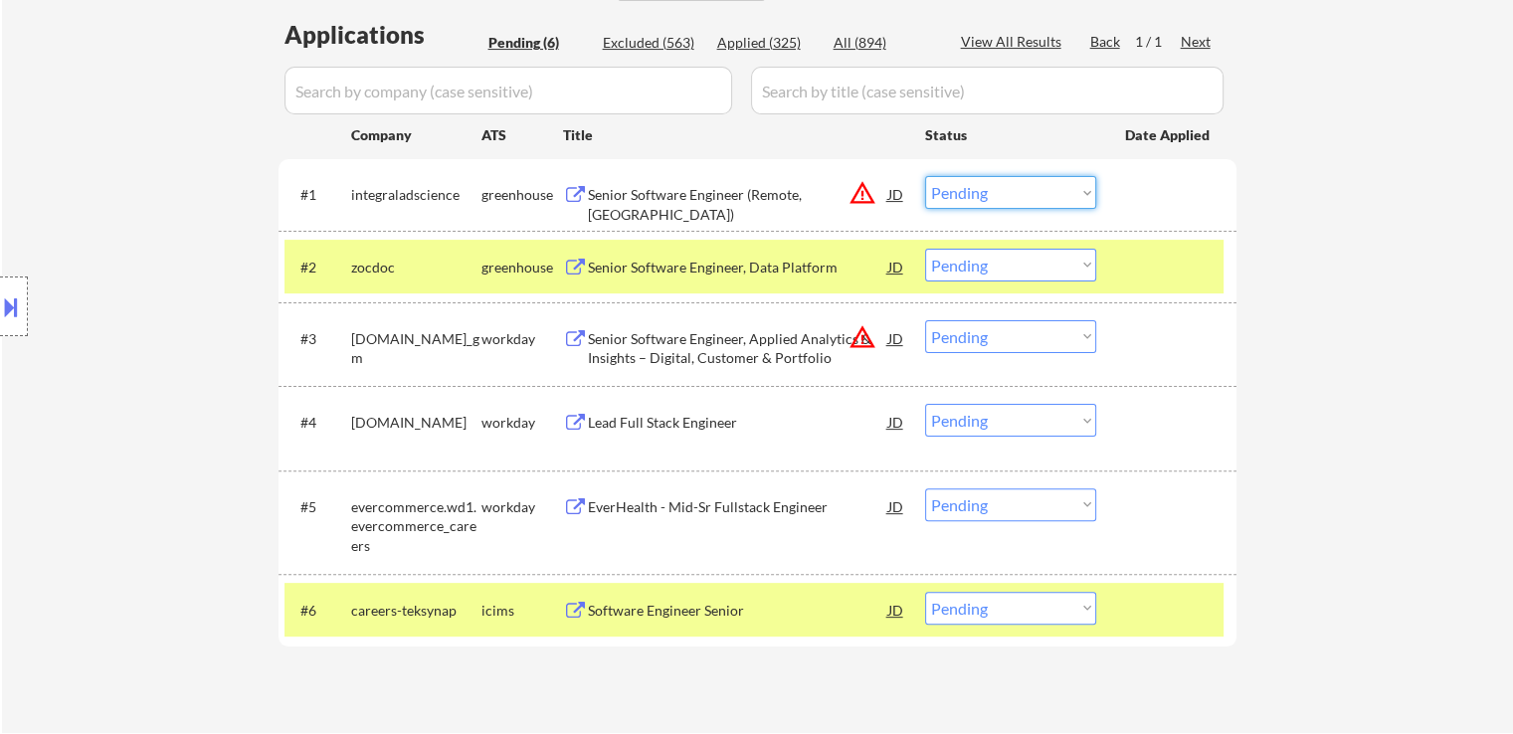
click at [957, 180] on select "Choose an option... Pending Applied Excluded (Questions) Excluded (Expired) Exc…" at bounding box center [1010, 192] width 171 height 33
click at [925, 176] on select "Choose an option... Pending Applied Excluded (Questions) Excluded (Expired) Exc…" at bounding box center [1010, 192] width 171 height 33
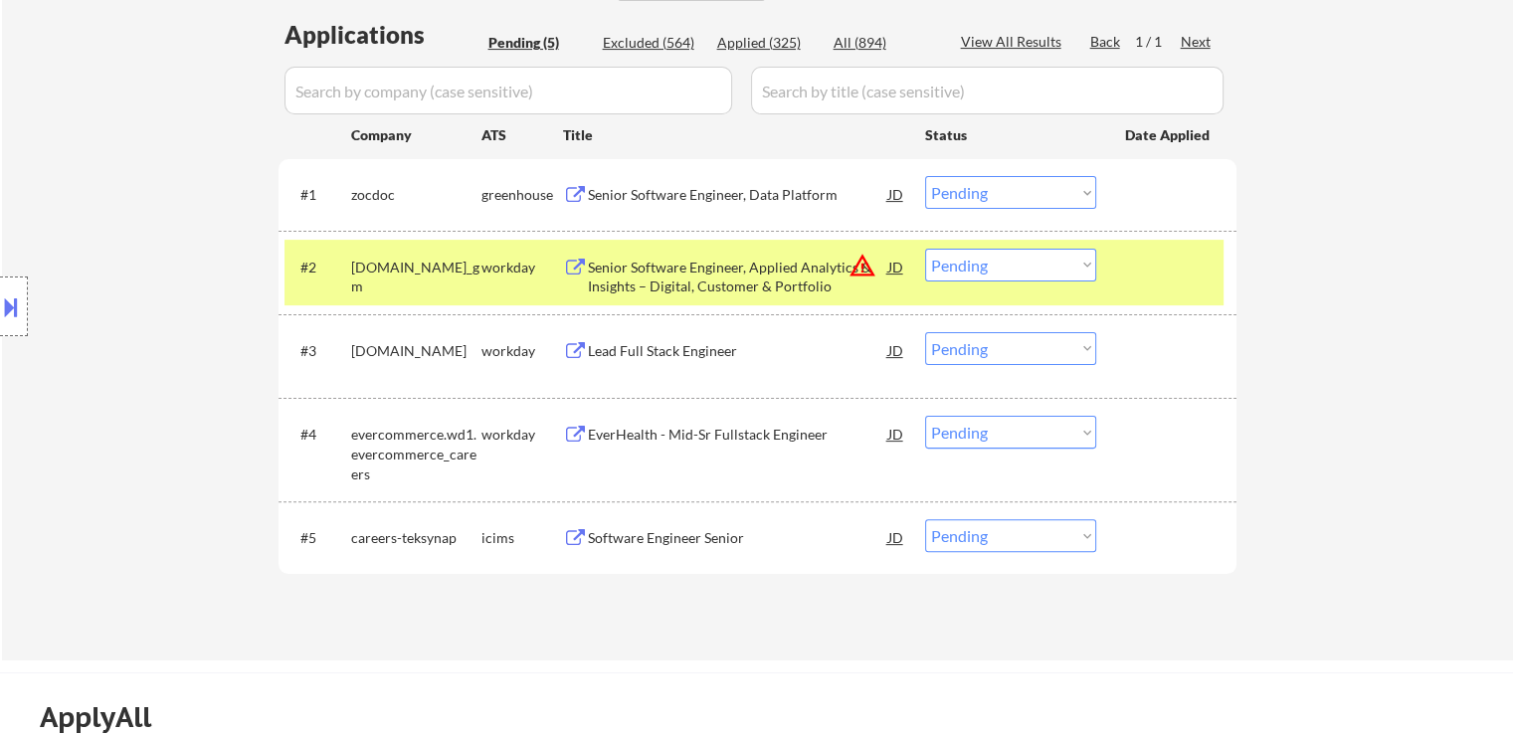
click at [683, 200] on div "Senior Software Engineer, Data Platform" at bounding box center [738, 195] width 300 height 20
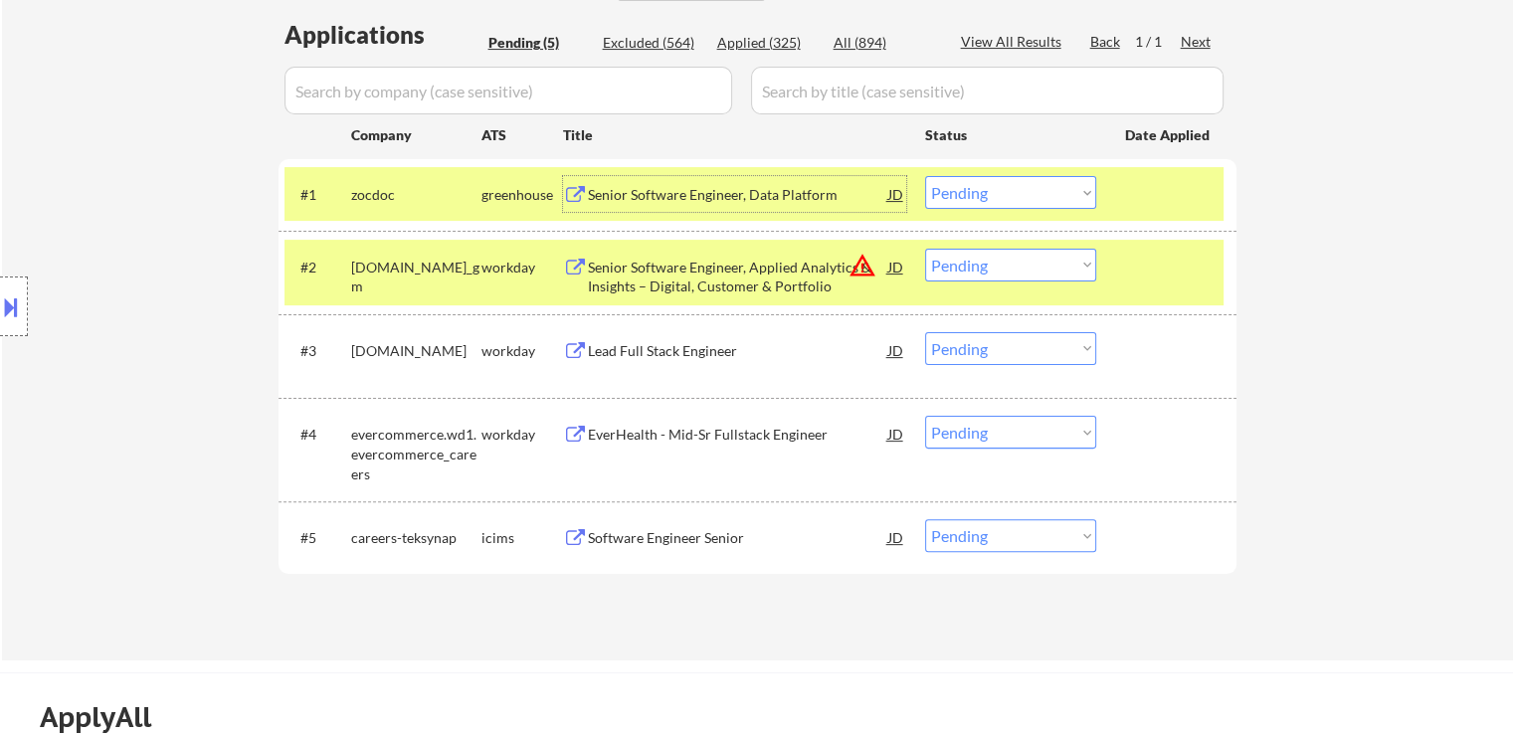
click at [0, 299] on button at bounding box center [11, 307] width 22 height 33
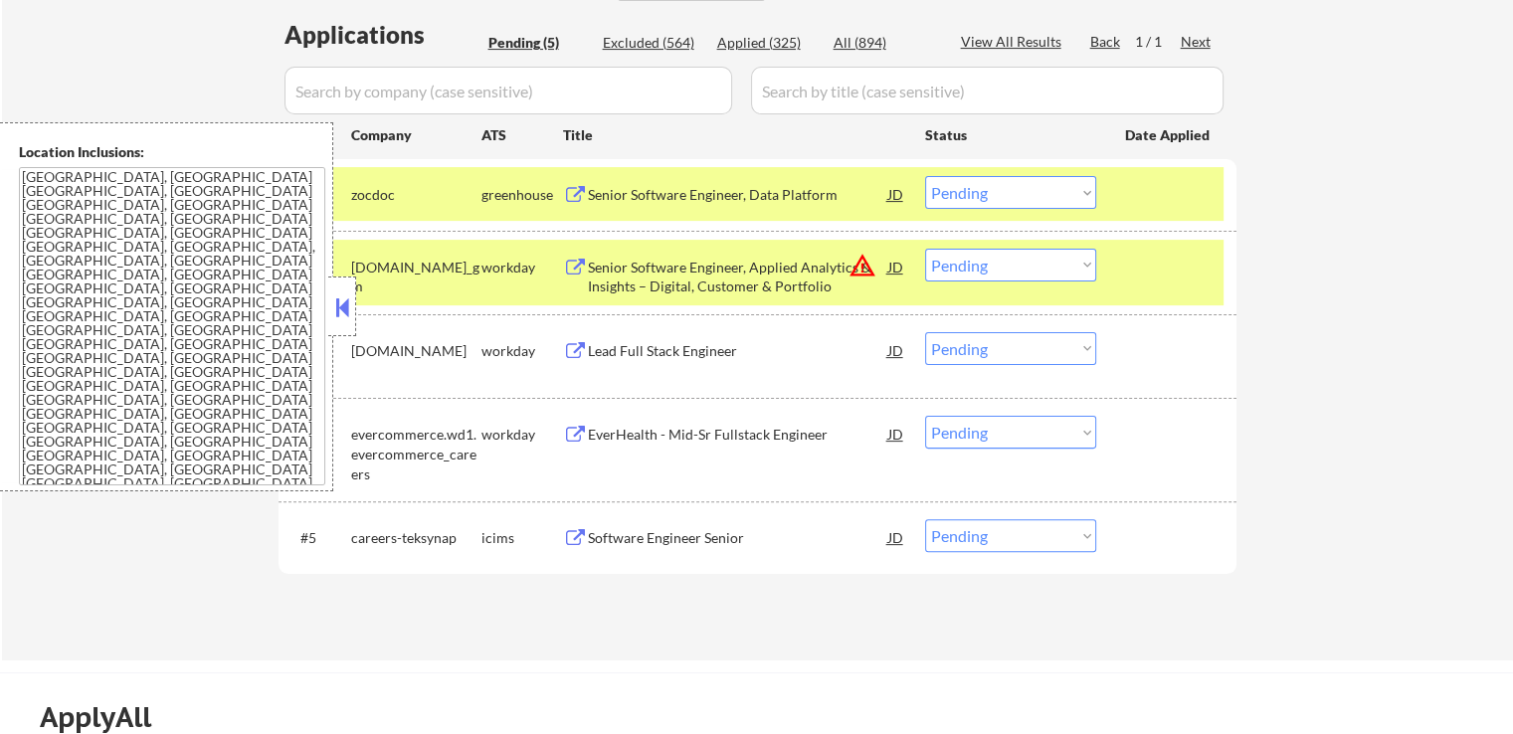
click at [973, 187] on select "Choose an option... Pending Applied Excluded (Questions) Excluded (Expired) Exc…" at bounding box center [1010, 192] width 171 height 33
click at [925, 176] on select "Choose an option... Pending Applied Excluded (Questions) Excluded (Expired) Exc…" at bounding box center [1010, 192] width 171 height 33
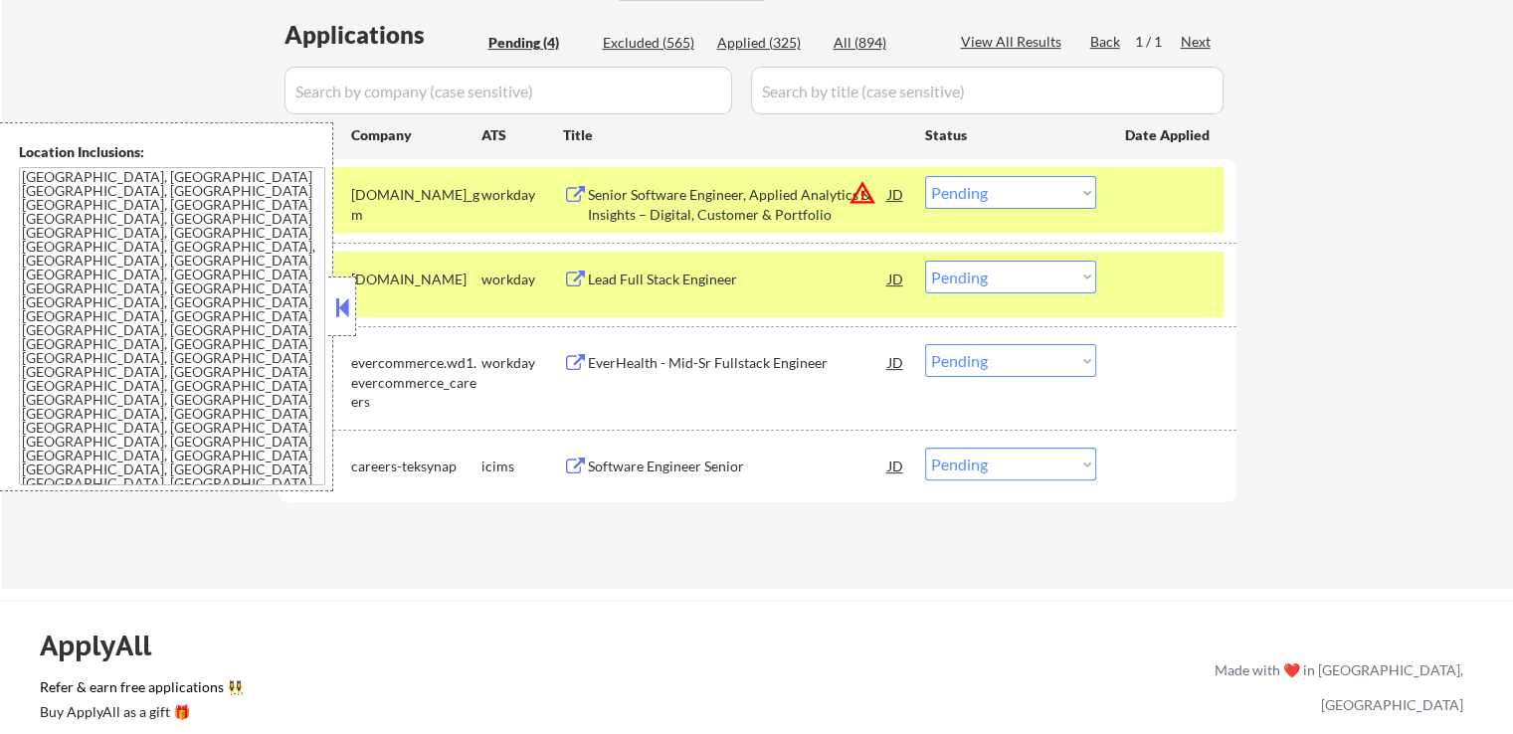
click at [345, 309] on button at bounding box center [342, 308] width 22 height 30
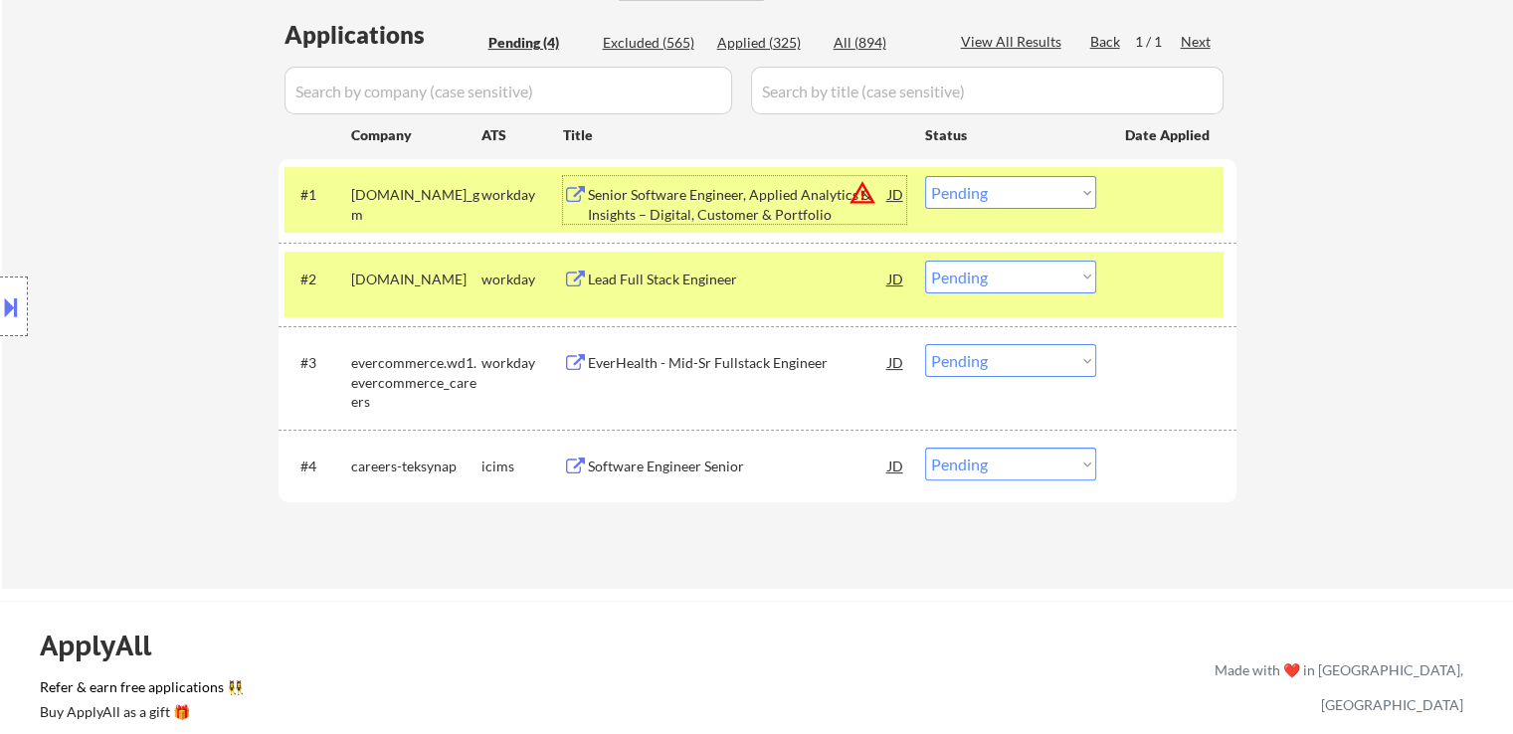
click at [780, 198] on div "Senior Software Engineer, Applied Analytics & Insights – Digital, Customer & Po…" at bounding box center [738, 204] width 300 height 39
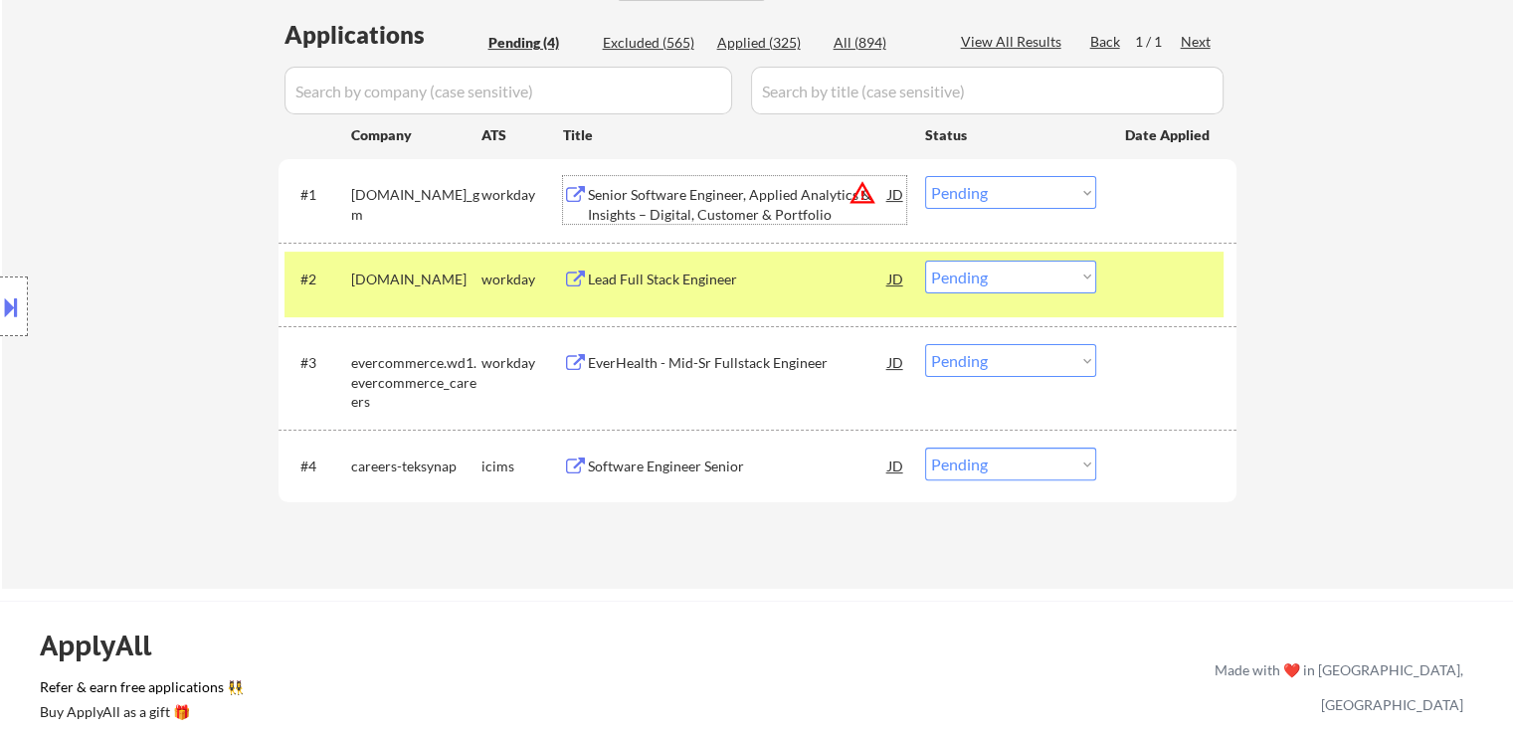
click at [962, 185] on select "Choose an option... Pending Applied Excluded (Questions) Excluded (Expired) Exc…" at bounding box center [1010, 192] width 171 height 33
click at [925, 176] on select "Choose an option... Pending Applied Excluded (Questions) Excluded (Expired) Exc…" at bounding box center [1010, 192] width 171 height 33
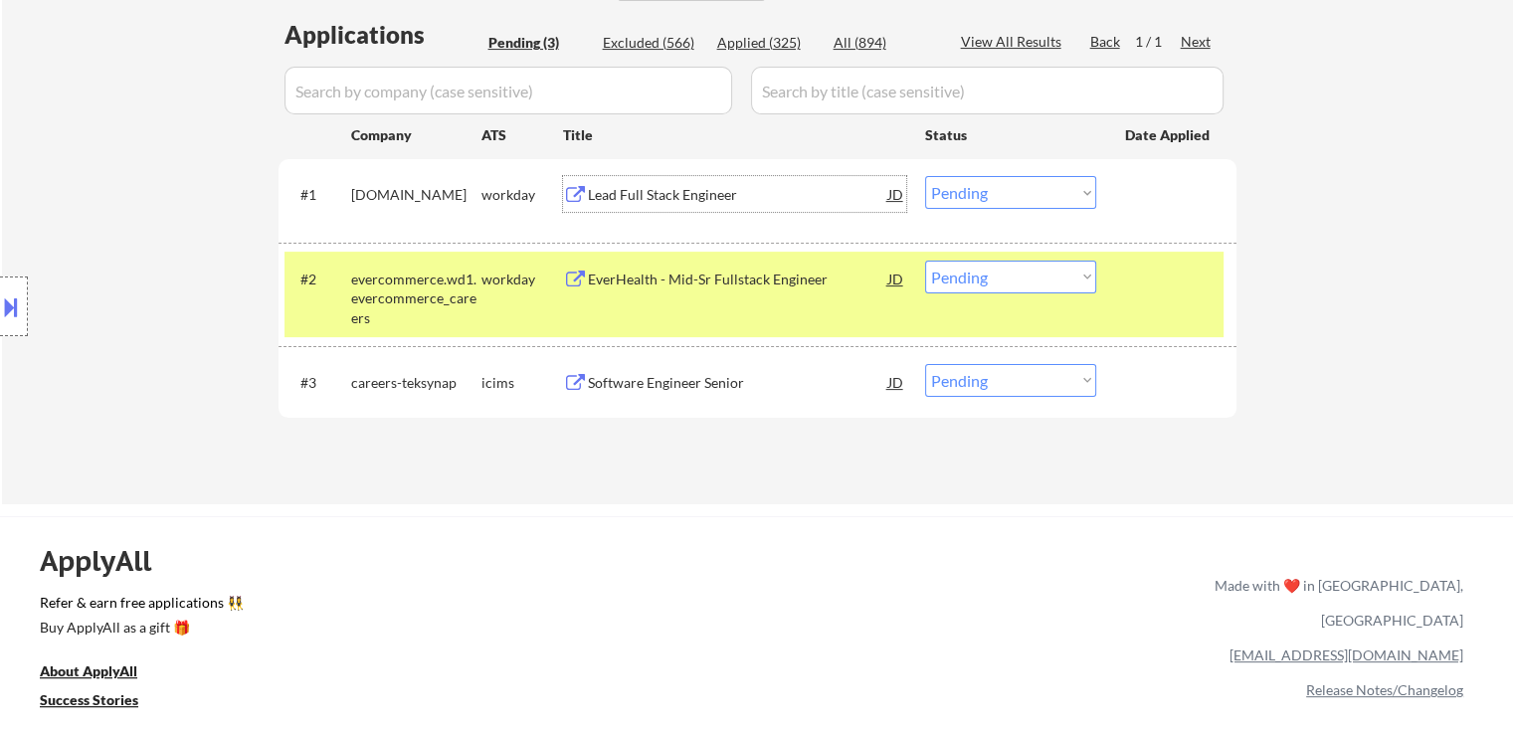
click at [672, 191] on div "Lead Full Stack Engineer" at bounding box center [738, 195] width 300 height 20
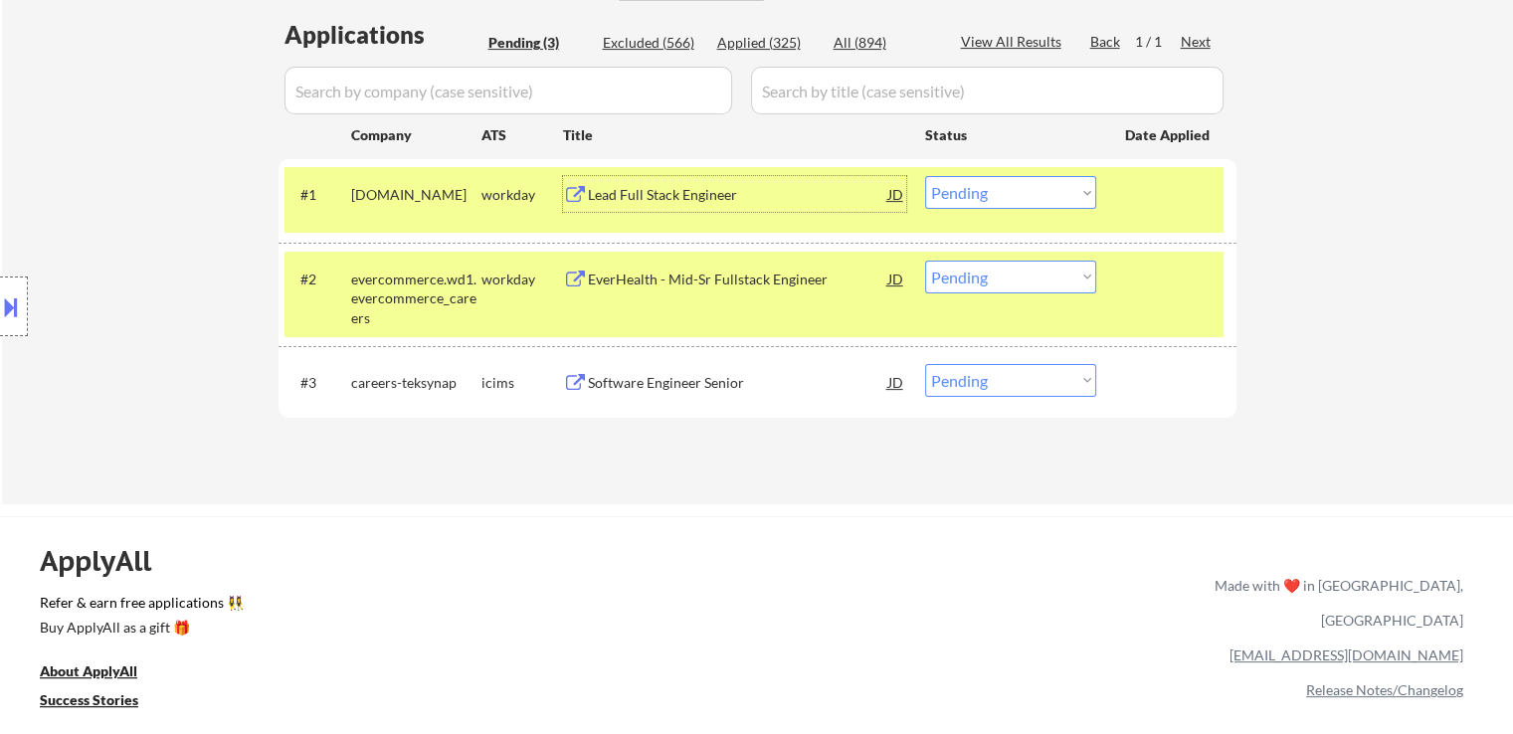
click at [985, 196] on select "Choose an option... Pending Applied Excluded (Questions) Excluded (Expired) Exc…" at bounding box center [1010, 192] width 171 height 33
click at [925, 176] on select "Choose an option... Pending Applied Excluded (Questions) Excluded (Expired) Exc…" at bounding box center [1010, 192] width 171 height 33
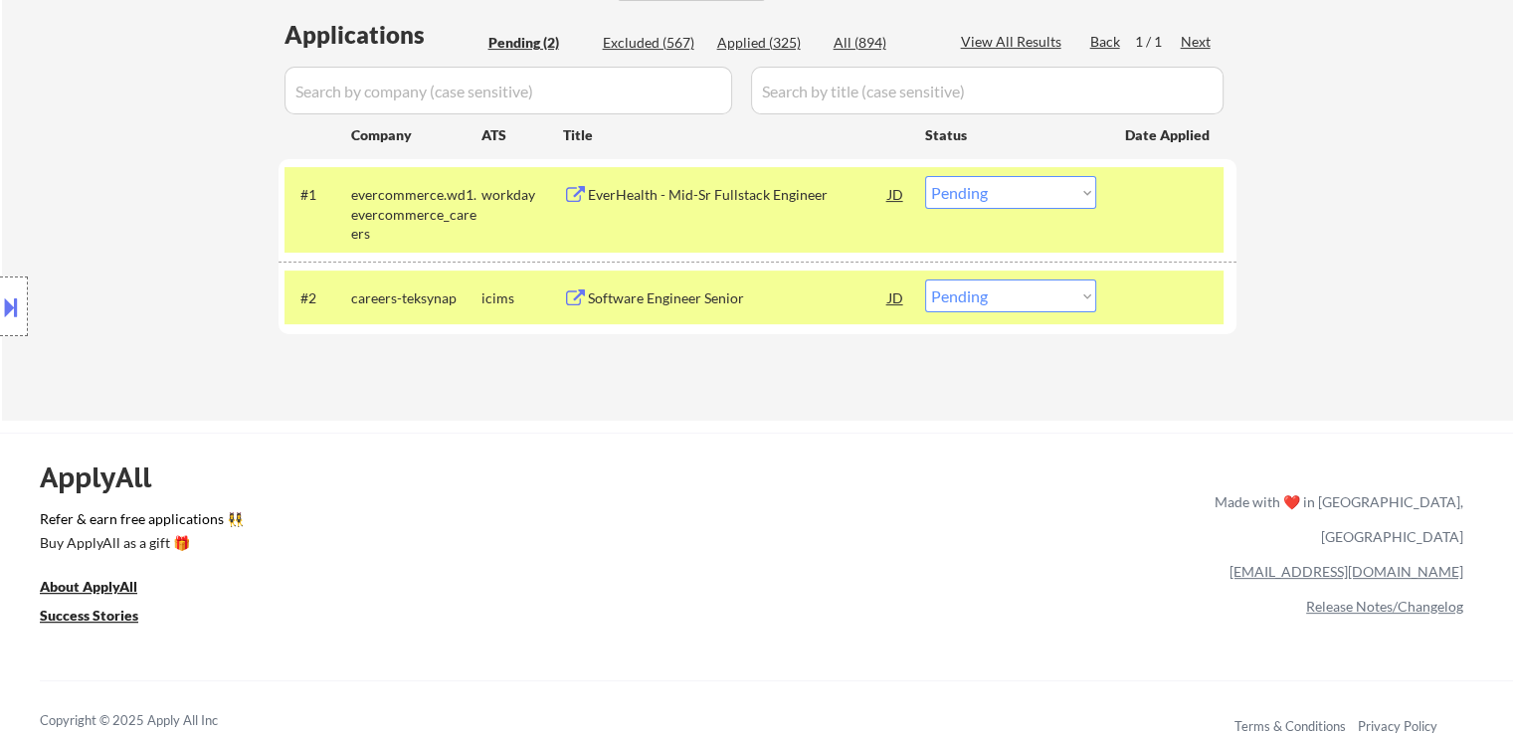
click at [689, 192] on div "EverHealth - Mid-Sr Fullstack Engineer" at bounding box center [738, 195] width 300 height 20
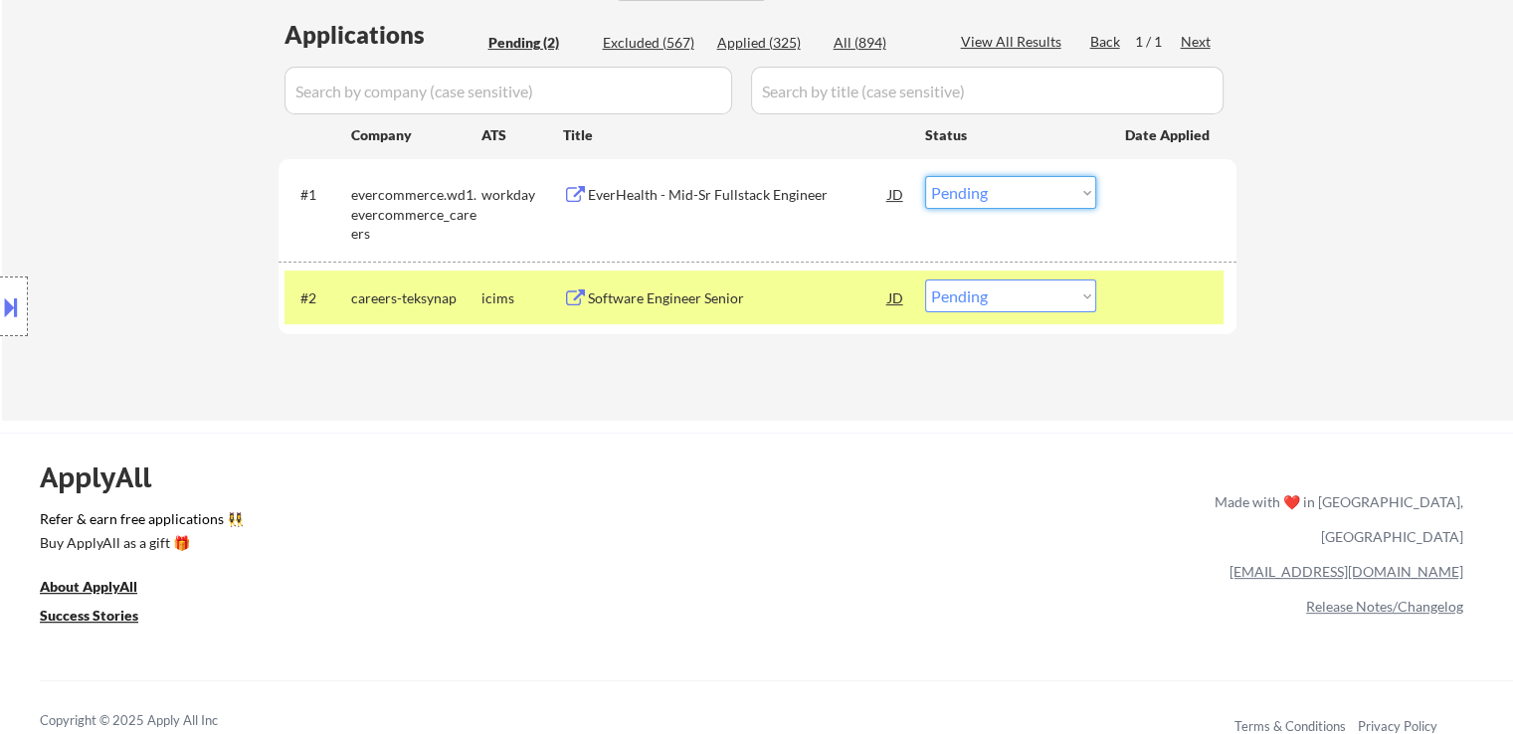
click at [1011, 186] on select "Choose an option... Pending Applied Excluded (Questions) Excluded (Expired) Exc…" at bounding box center [1010, 192] width 171 height 33
click at [954, 196] on select "Choose an option... Pending Applied Excluded (Questions) Excluded (Expired) Exc…" at bounding box center [1010, 192] width 171 height 33
click at [925, 176] on select "Choose an option... Pending Applied Excluded (Questions) Excluded (Expired) Exc…" at bounding box center [1010, 192] width 171 height 33
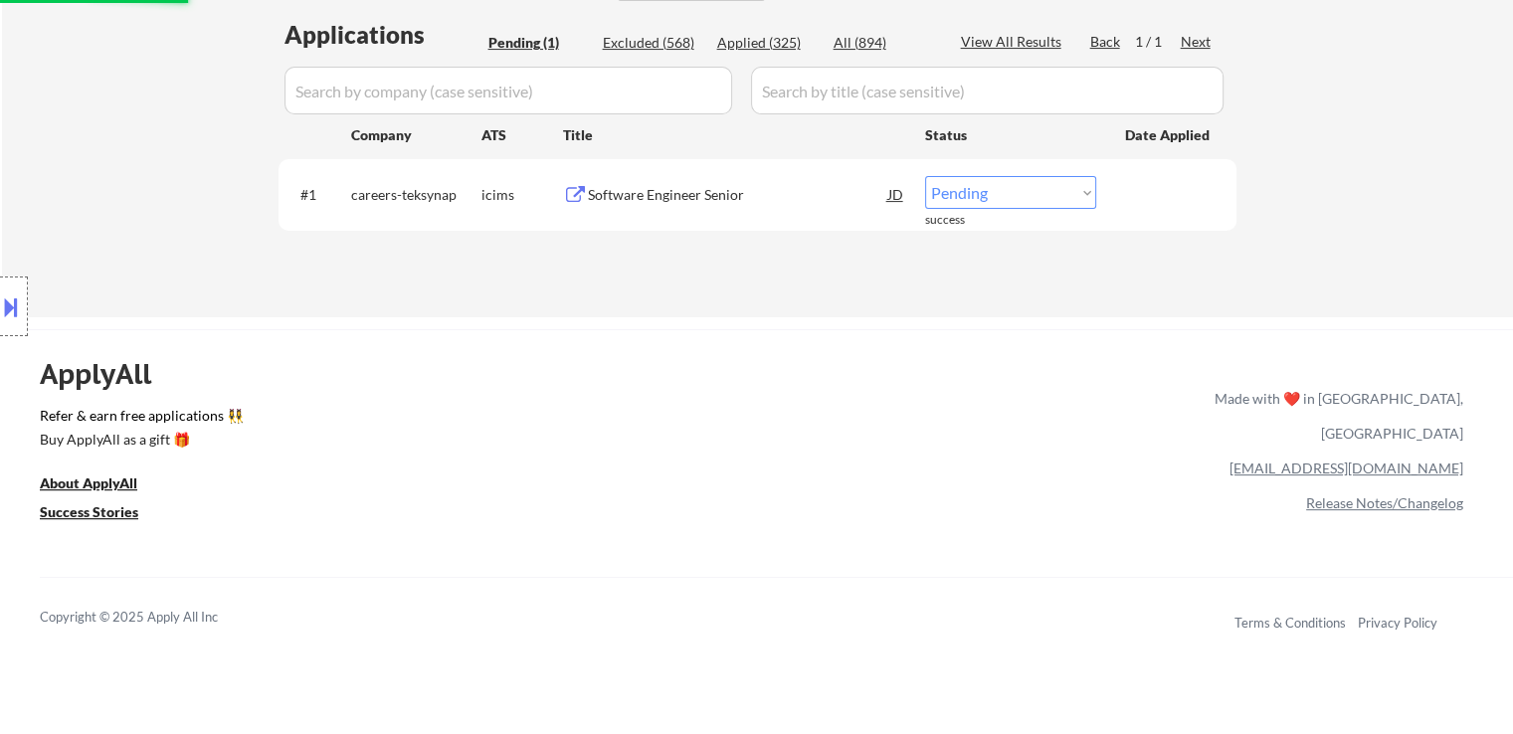
click at [700, 203] on div "Software Engineer Senior" at bounding box center [738, 195] width 300 height 20
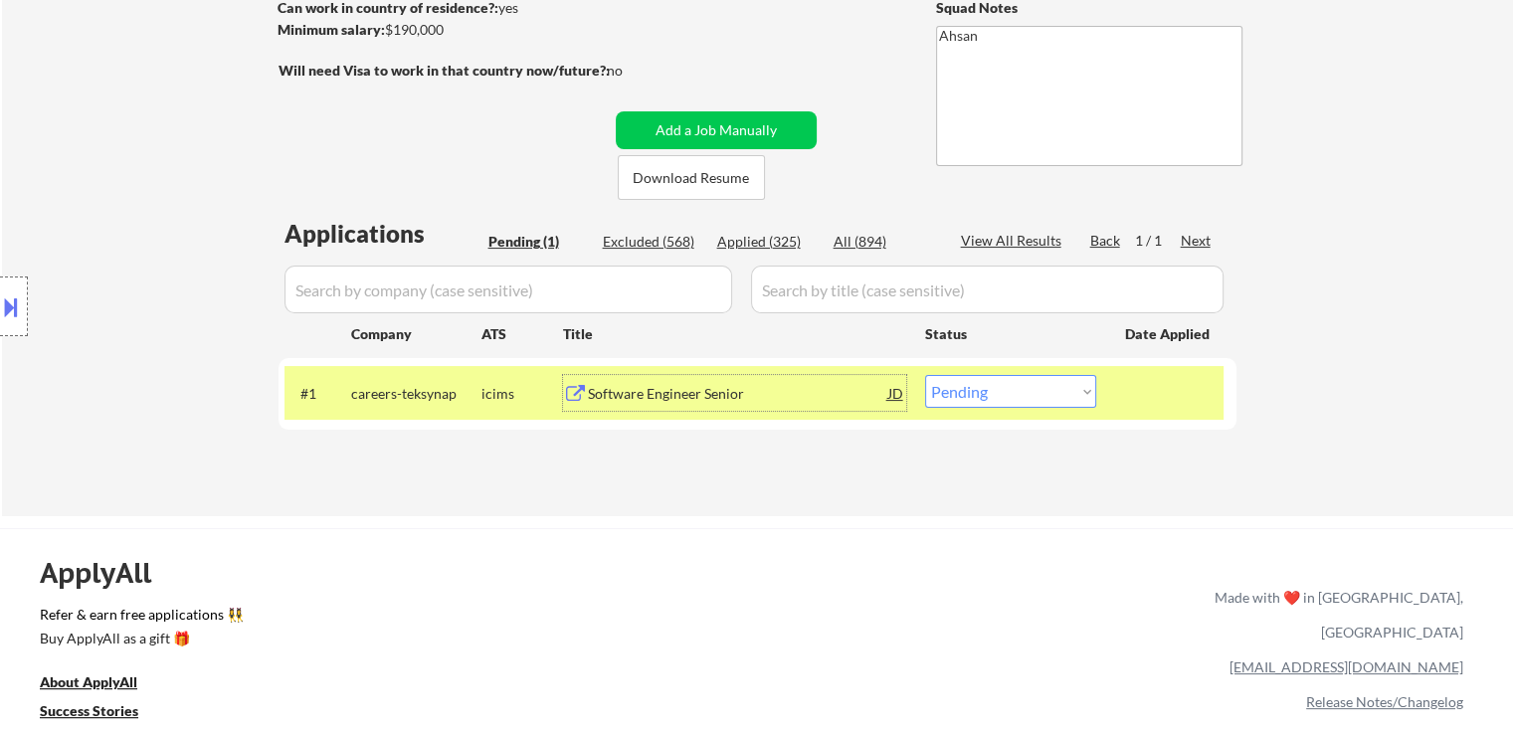
scroll to position [199, 0]
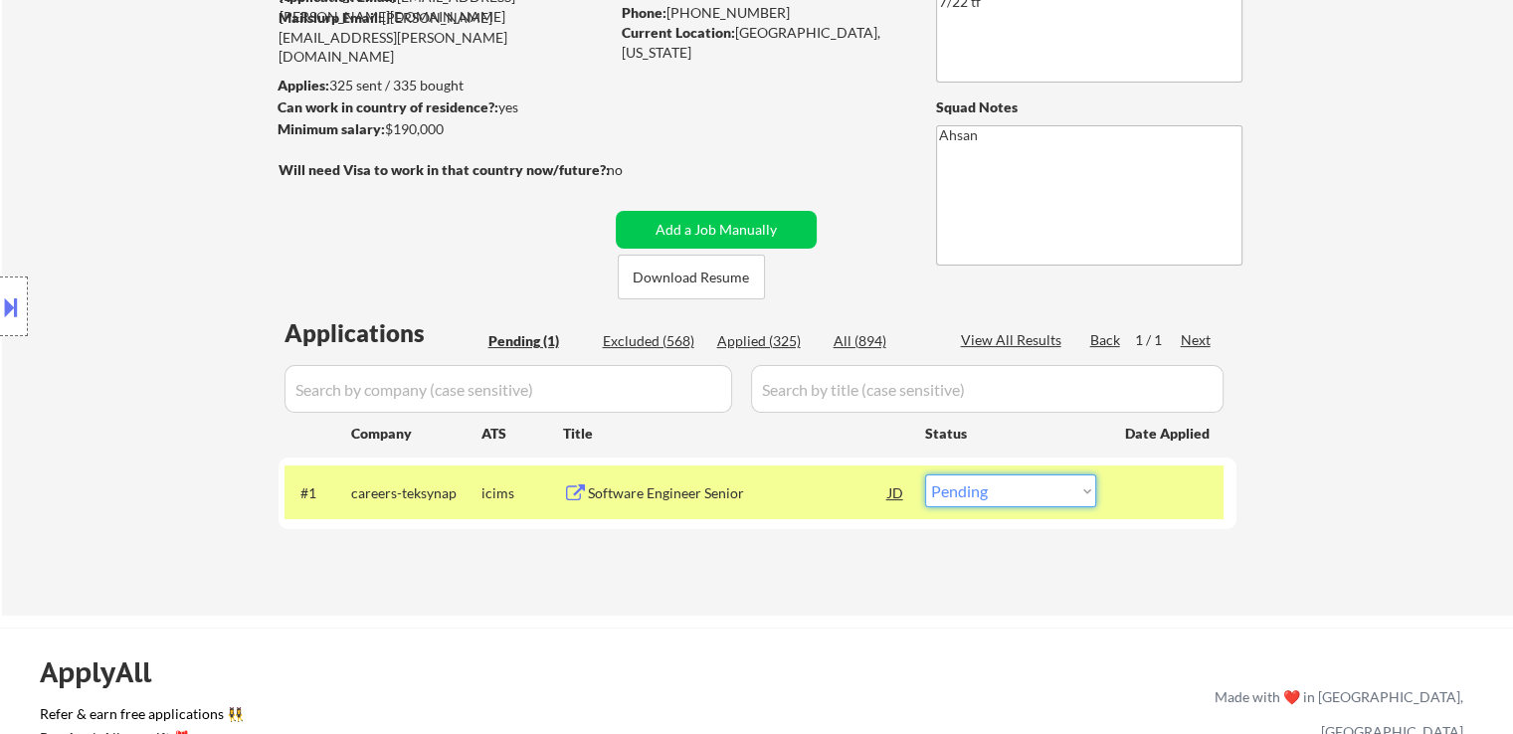
click at [968, 499] on select "Choose an option... Pending Applied Excluded (Questions) Excluded (Expired) Exc…" at bounding box center [1010, 491] width 171 height 33
select select ""excluded__expired_""
click at [925, 475] on select "Choose an option... Pending Applied Excluded (Questions) Excluded (Expired) Exc…" at bounding box center [1010, 491] width 171 height 33
